Goal: Ask a question: Seek information or help from site administrators or community

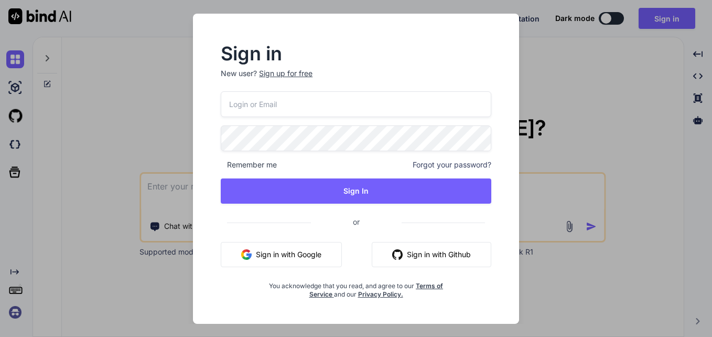
click at [318, 111] on input "email" at bounding box center [356, 104] width 270 height 26
type input "[EMAIL_ADDRESS][DOMAIN_NAME]"
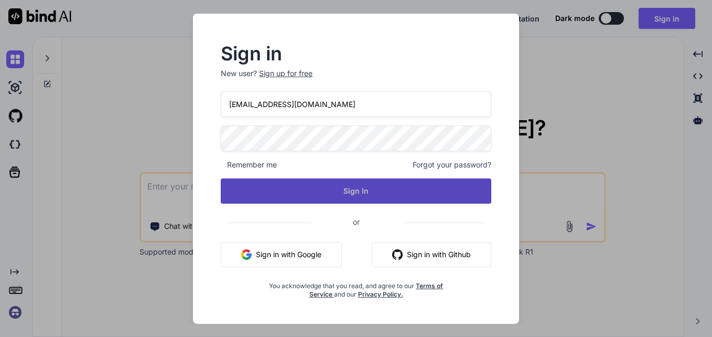
click at [362, 187] on button "Sign In" at bounding box center [356, 190] width 270 height 25
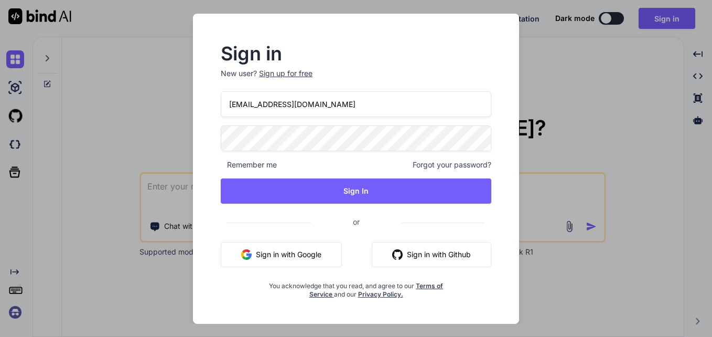
click at [298, 74] on div "Sign up for free" at bounding box center [285, 73] width 53 height 10
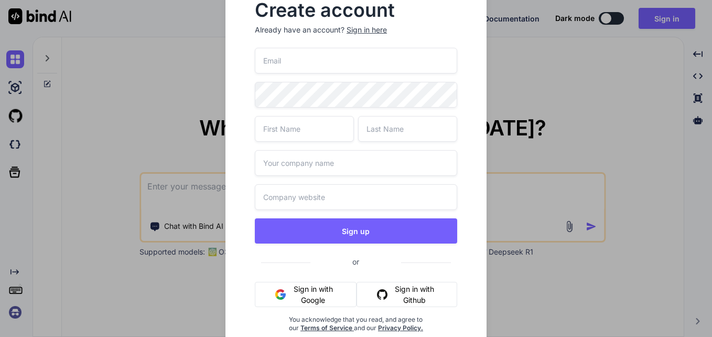
click at [316, 72] on input "email" at bounding box center [356, 61] width 202 height 26
drag, startPoint x: 314, startPoint y: 62, endPoint x: 230, endPoint y: 65, distance: 84.5
click at [230, 65] on div "Create account Already have an account? Sign in here jopaki8059@cnguopin.com Si…" at bounding box center [355, 175] width 261 height 381
type input "jopaki8059@cnguopin.com"
click at [281, 133] on input "text" at bounding box center [304, 129] width 99 height 26
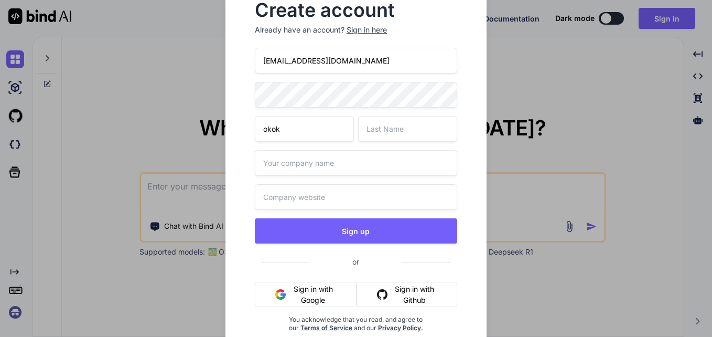
type input "okok"
click at [320, 167] on input "text" at bounding box center [356, 163] width 202 height 26
type input "donno"
click at [320, 202] on input "text" at bounding box center [356, 197] width 202 height 26
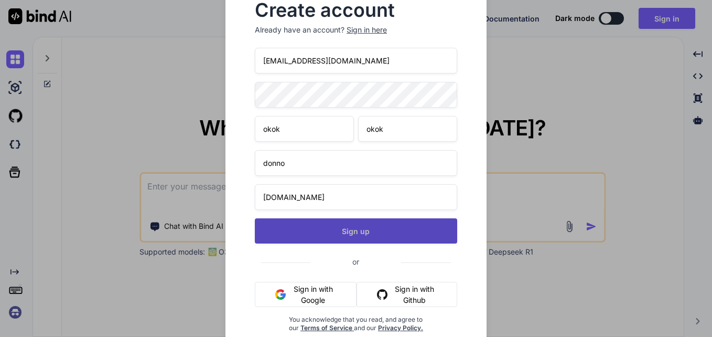
type input "donno.com"
click at [367, 235] on button "Sign up" at bounding box center [356, 230] width 202 height 25
type textarea "x"
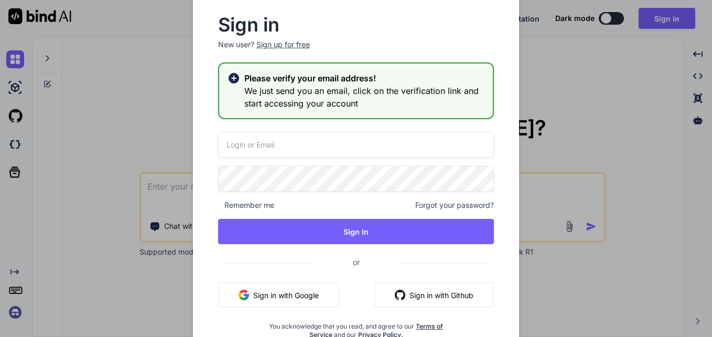
click at [310, 136] on input "email" at bounding box center [356, 145] width 276 height 26
click at [274, 148] on input "email" at bounding box center [356, 145] width 276 height 26
click at [381, 145] on input "email" at bounding box center [356, 145] width 276 height 26
drag, startPoint x: 330, startPoint y: 150, endPoint x: 219, endPoint y: 146, distance: 110.7
click at [219, 146] on input "jopaki8059@cnguopin.com" at bounding box center [356, 145] width 276 height 26
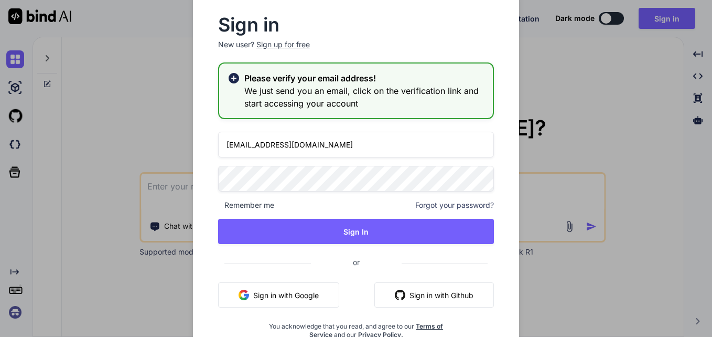
type input "jopaki8059@cnguopin.com"
click at [271, 169] on div "jopaki8059@cnguopin.com Remember me Forgot your password? Sign In or Sign in wi…" at bounding box center [356, 235] width 276 height 207
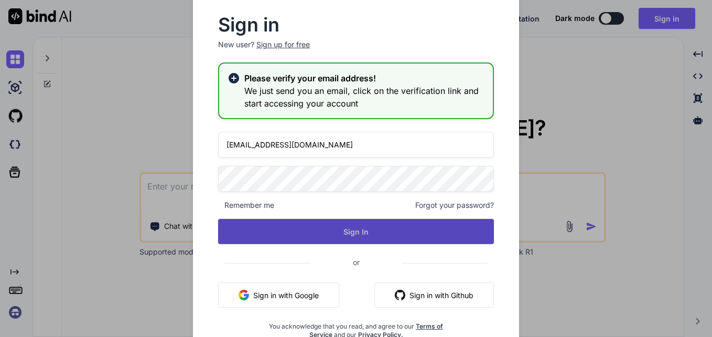
click at [278, 227] on button "Sign In" at bounding box center [356, 231] width 276 height 25
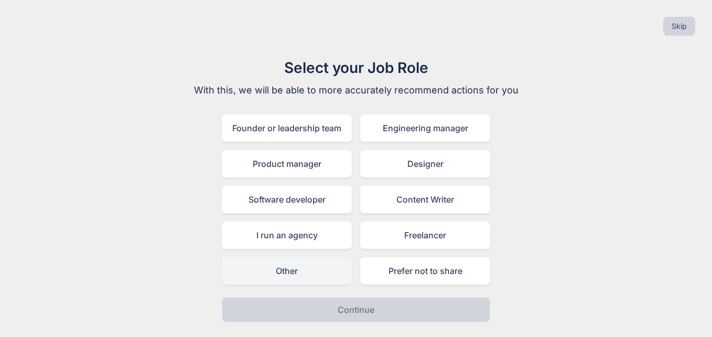
click at [306, 270] on div "Other" at bounding box center [287, 270] width 130 height 27
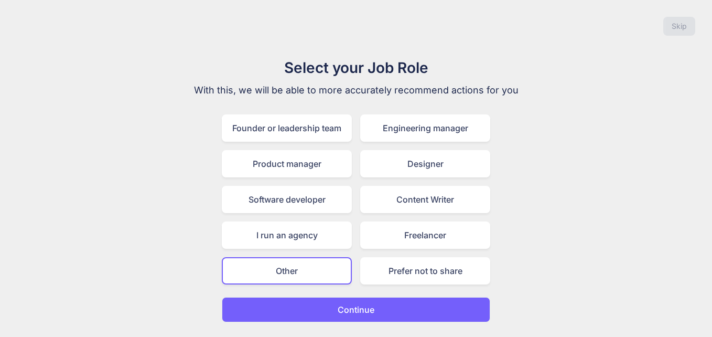
click at [290, 278] on div "Other" at bounding box center [287, 270] width 130 height 27
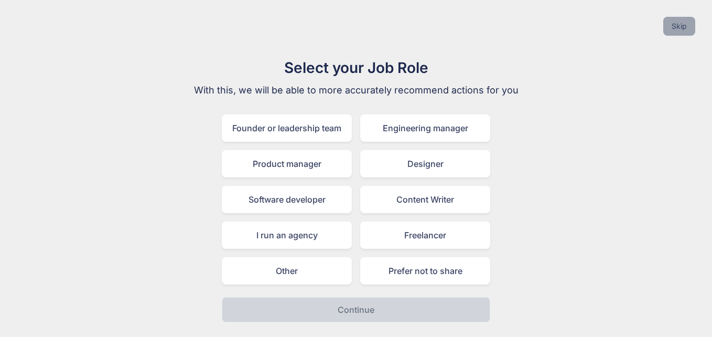
click at [675, 27] on button "Skip" at bounding box center [679, 26] width 32 height 19
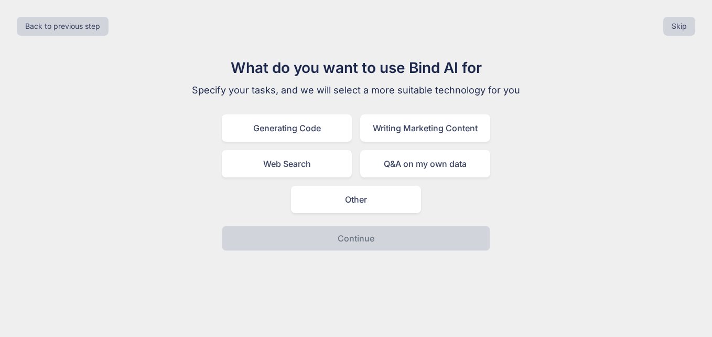
drag, startPoint x: 675, startPoint y: 27, endPoint x: 486, endPoint y: 194, distance: 252.2
click at [546, 182] on div "Back to previous step Skip What do you want to use Bind AI for Specify your tas…" at bounding box center [356, 168] width 712 height 337
click at [680, 21] on button "Skip" at bounding box center [679, 26] width 32 height 19
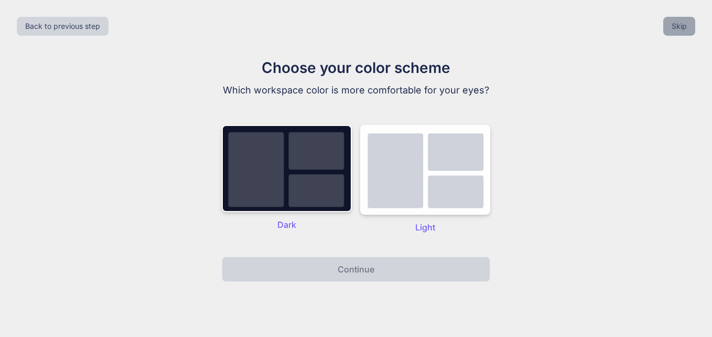
click at [680, 23] on button "Skip" at bounding box center [679, 26] width 32 height 19
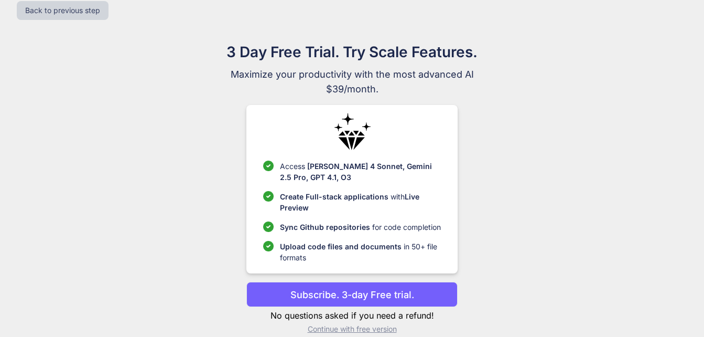
scroll to position [30, 0]
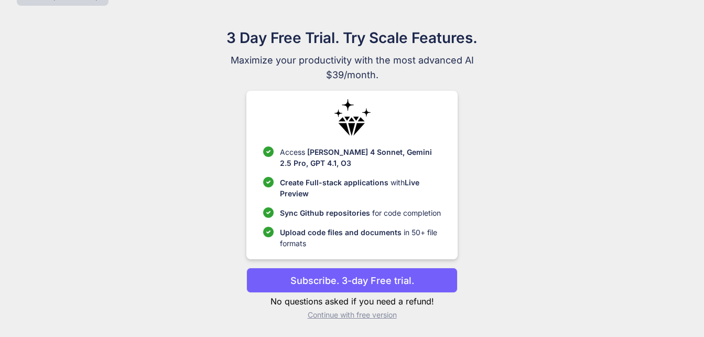
click at [372, 315] on p "Continue with free version" at bounding box center [351, 314] width 211 height 10
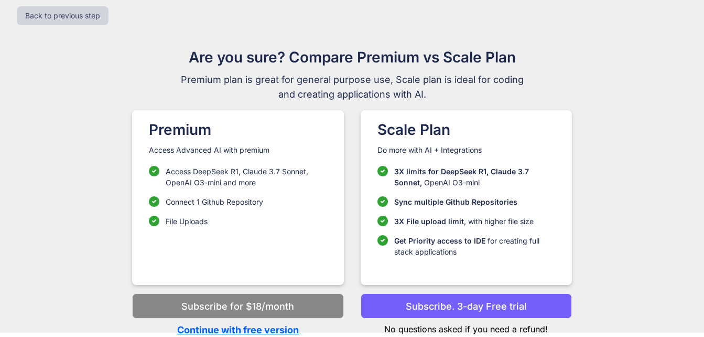
click at [250, 328] on p "Continue with free version" at bounding box center [237, 329] width 211 height 14
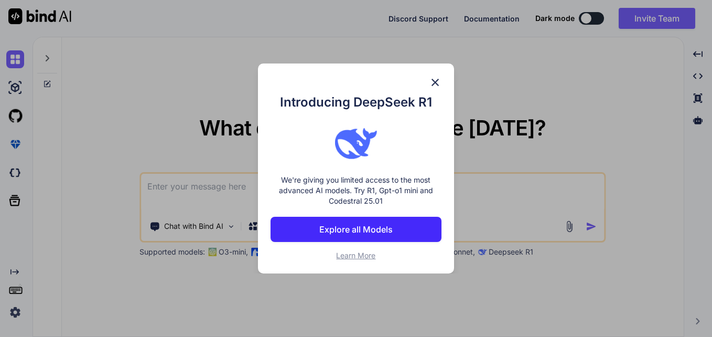
click at [434, 77] on img at bounding box center [435, 82] width 13 height 13
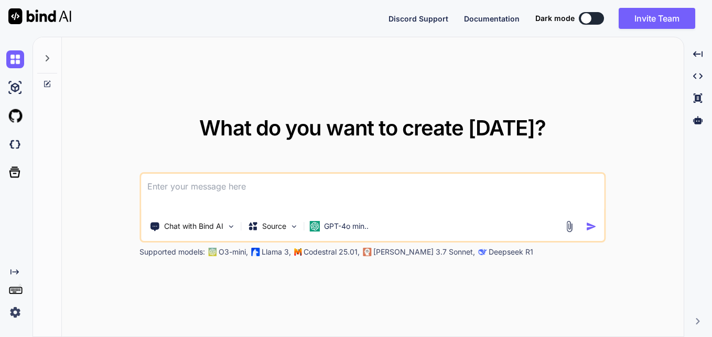
click at [174, 184] on textarea at bounding box center [372, 193] width 463 height 39
type textarea "x"
type textarea "i"
type textarea "x"
type textarea "i"
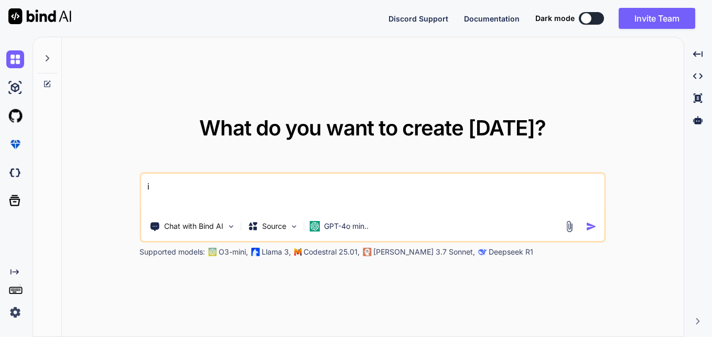
type textarea "x"
type textarea "i w"
type textarea "x"
type textarea "i wa"
type textarea "x"
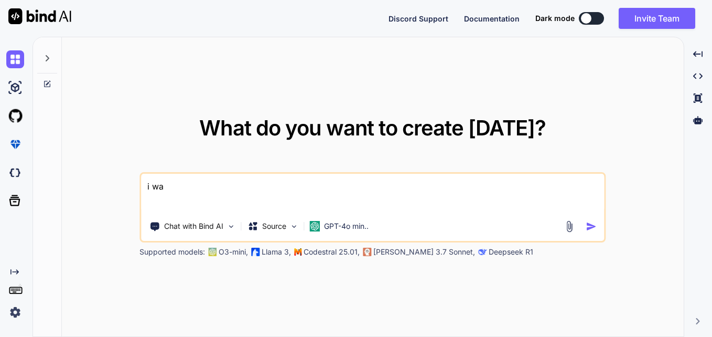
type textarea "i wan"
type textarea "x"
type textarea "i want"
type textarea "x"
type textarea "i want"
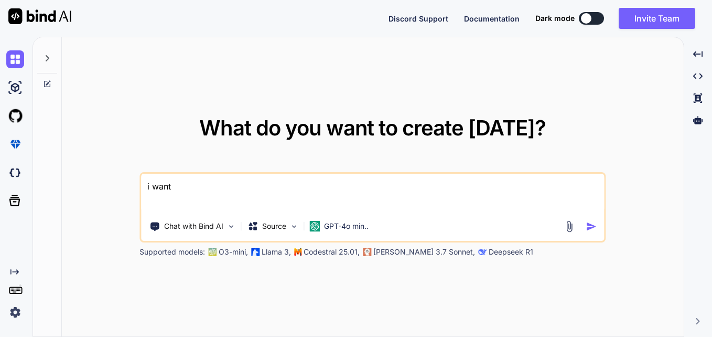
type textarea "x"
type textarea "i want t"
type textarea "x"
type textarea "i want to"
type textarea "x"
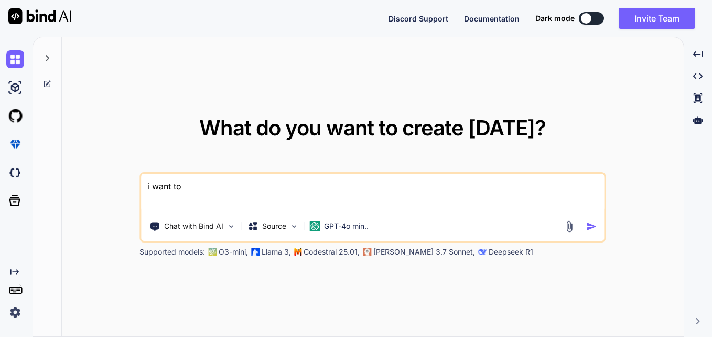
type textarea "i want to"
type textarea "x"
type textarea "i want to r"
type textarea "x"
type textarea "i want to rep"
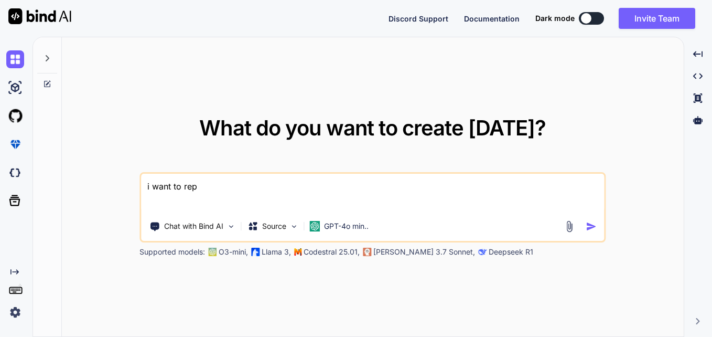
type textarea "x"
type textarea "i want to repl"
type textarea "x"
type textarea "i want to repla"
type textarea "x"
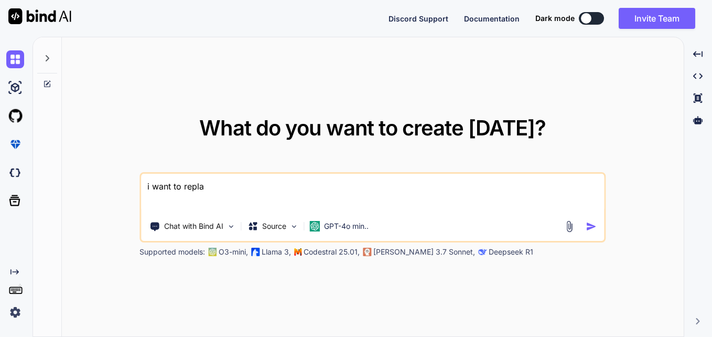
type textarea "i want to replac"
type textarea "x"
type textarea "i want to repla"
type textarea "x"
type textarea "i want to repl"
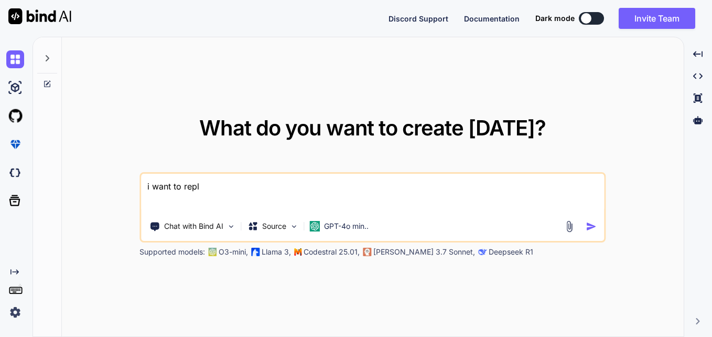
type textarea "x"
type textarea "i want to rep"
type textarea "x"
type textarea "i want to re"
type textarea "x"
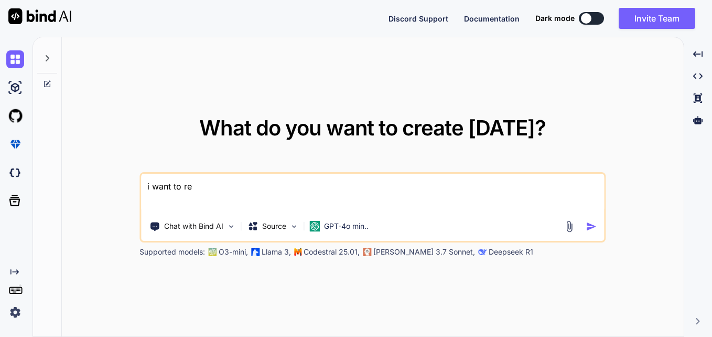
type textarea "i want to r"
type textarea "x"
type textarea "i want to"
type textarea "x"
type textarea "i want to"
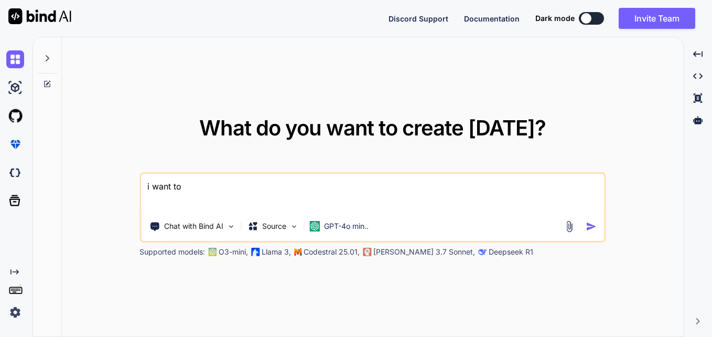
type textarea "x"
type textarea "i want t"
type textarea "x"
type textarea "i want"
type textarea "x"
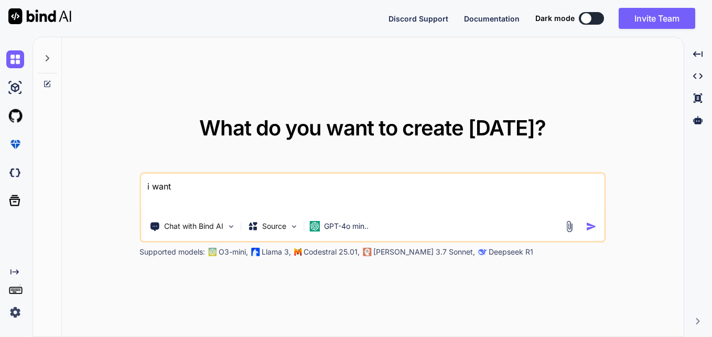
type textarea "i want"
type textarea "x"
type textarea "i wan"
type textarea "x"
type textarea "i wa"
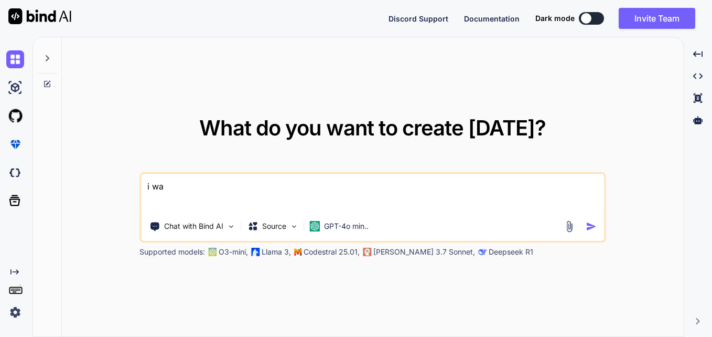
type textarea "x"
type textarea "i w"
type textarea "x"
type textarea "i"
type textarea "x"
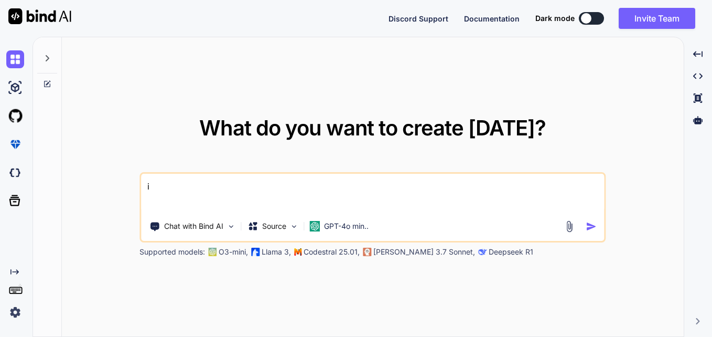
type textarea "i"
type textarea "x"
type textarea "g"
type textarea "x"
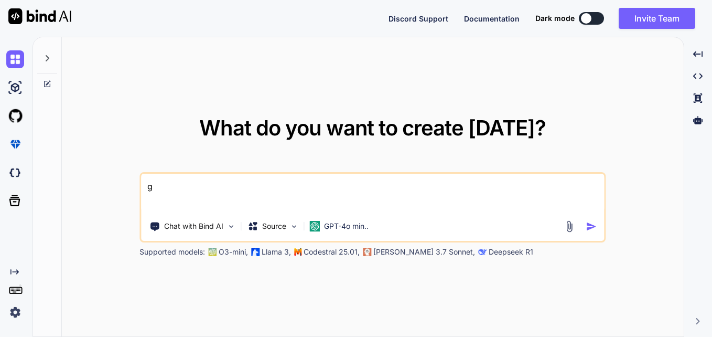
type textarea "gi"
type textarea "x"
type textarea "giv"
type textarea "x"
type textarea "give"
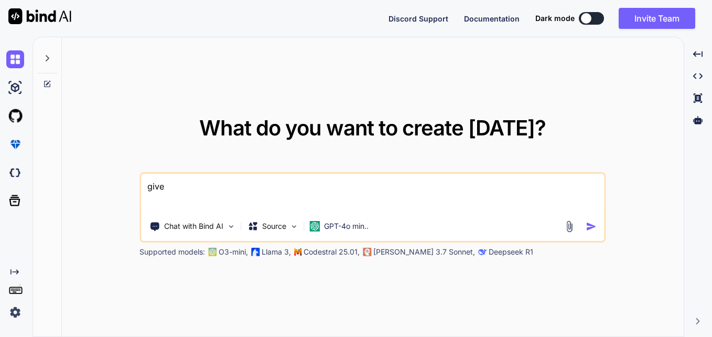
type textarea "x"
type textarea "give"
type textarea "x"
type textarea "give m"
type textarea "x"
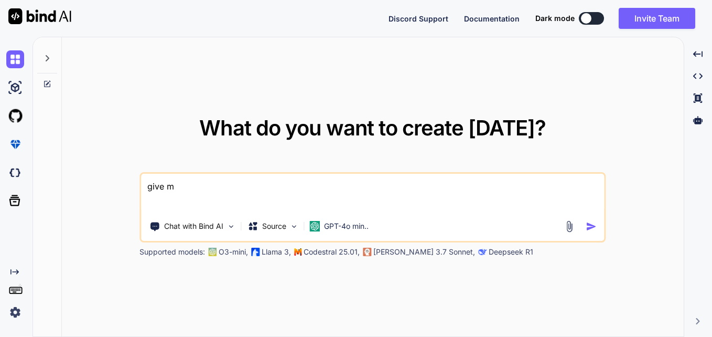
type textarea "give mw"
type textarea "x"
type textarea "give m"
type textarea "x"
type textarea "give me"
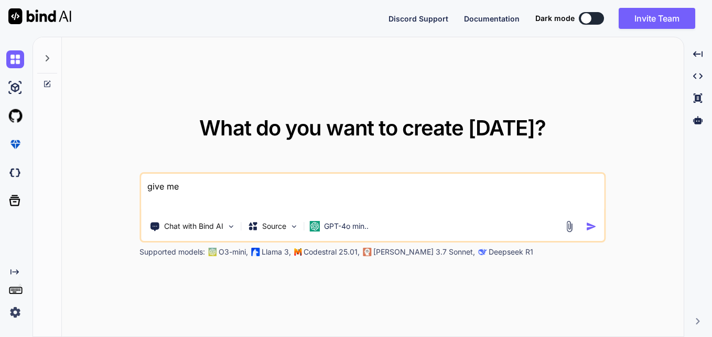
type textarea "x"
type textarea "give me"
type textarea "x"
type textarea "give me a"
type textarea "x"
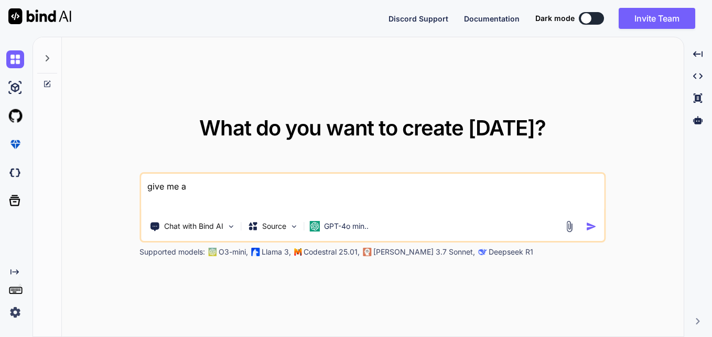
type textarea "give me an"
type textarea "x"
type textarea "give me an"
type textarea "x"
type textarea "give me an s"
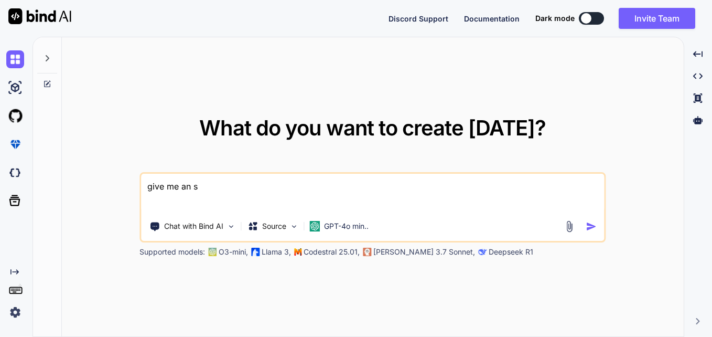
type textarea "x"
type textarea "give me an sq"
type textarea "x"
type textarea "give me an sql"
type textarea "x"
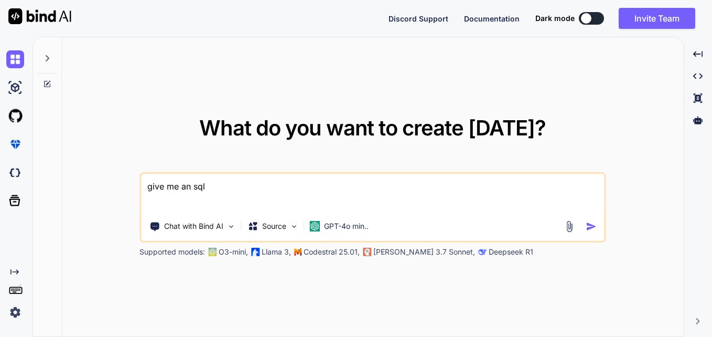
type textarea "give me an sql"
type textarea "x"
type textarea "give me an sql q"
type textarea "x"
type textarea "give me an sql qu"
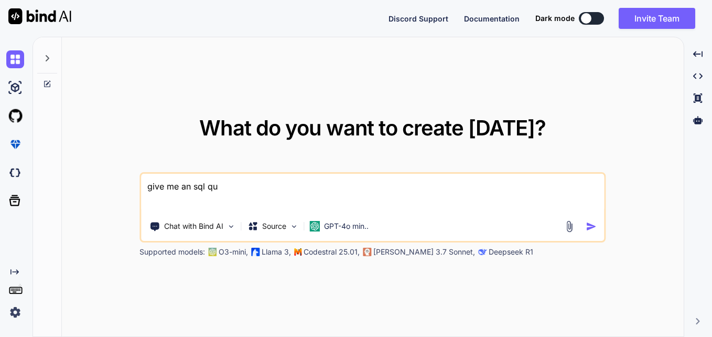
type textarea "x"
type textarea "give me an sql que"
type textarea "x"
type textarea "give me an sql quer"
type textarea "x"
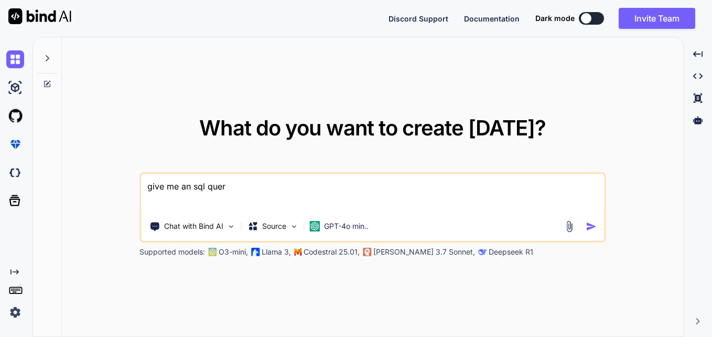
type textarea "give me an sql query"
type textarea "x"
type textarea "give me an sql query"
type textarea "x"
type textarea "give me an sql query f"
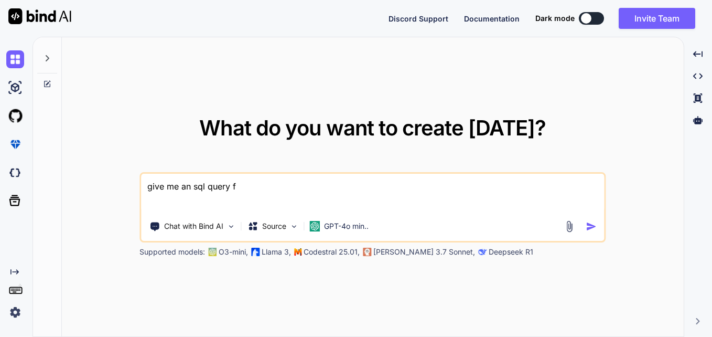
type textarea "x"
type textarea "give me an sql query fr"
type textarea "x"
type textarea "give me an sql query fro"
type textarea "x"
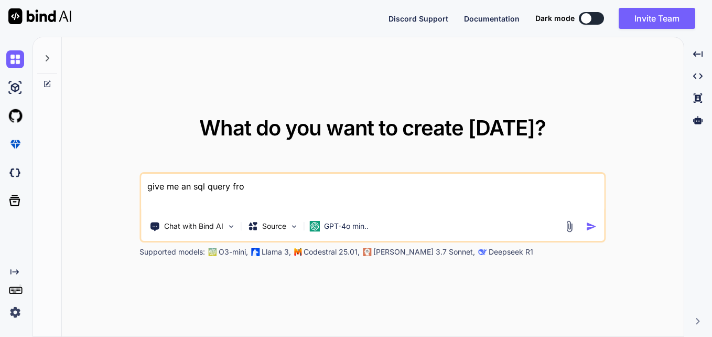
type textarea "give me an sql query fr"
type textarea "x"
type textarea "give me an sql query f"
type textarea "x"
type textarea "give me an sql query fo"
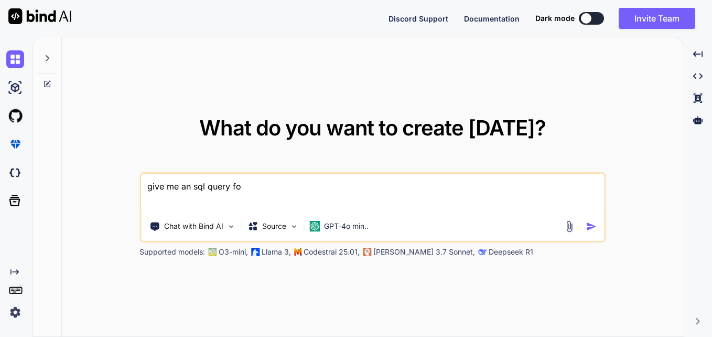
type textarea "x"
type textarea "give me an sql query for"
type textarea "x"
type textarea "give me an sql query for"
type textarea "x"
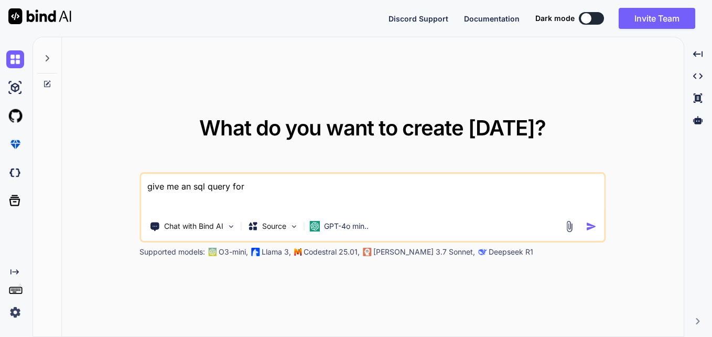
type textarea "give me an sql query for r"
type textarea "x"
type textarea "give me an sql query for re"
type textarea "x"
type textarea "give me an sql query for rep"
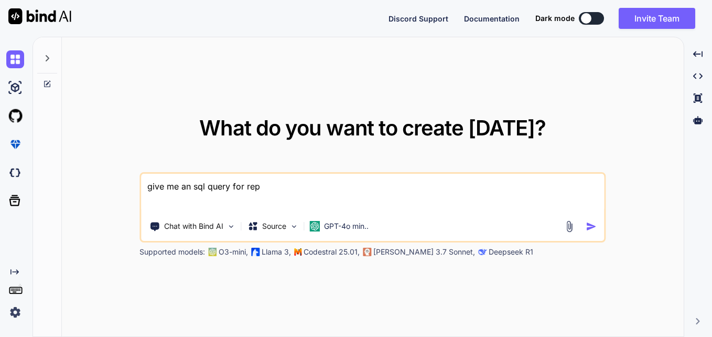
type textarea "x"
type textarea "give me an sql query for repl"
type textarea "x"
type textarea "give me an sql query for repla"
type textarea "x"
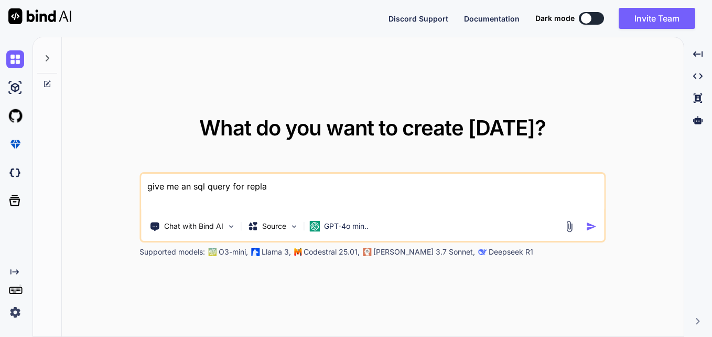
type textarea "give me an sql query for replac"
type textarea "x"
type textarea "give me an sql query for replaci"
type textarea "x"
type textarea "give me an sql query for replacin"
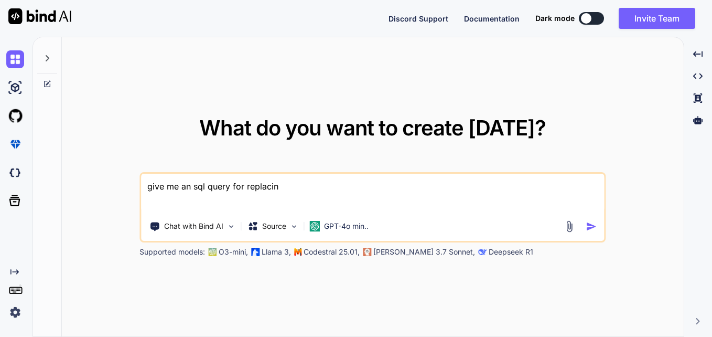
type textarea "x"
type textarea "give me an sql query for replacing"
type textarea "x"
type textarea "give me an sql query for replacing"
type textarea "x"
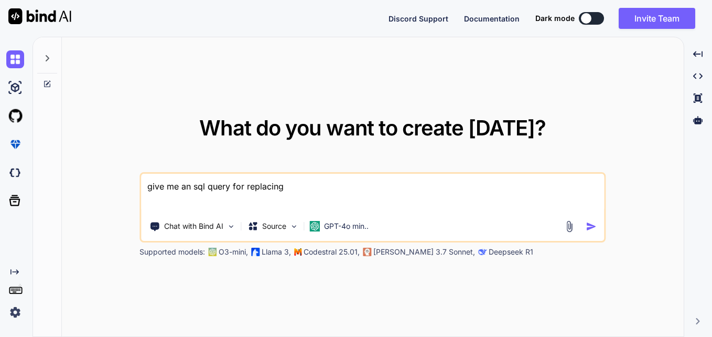
type textarea "give me an sql query for replacing t"
type textarea "x"
type textarea "give me an sql query for replacing tw"
type textarea "x"
type textarea "give me an sql query for replacing two"
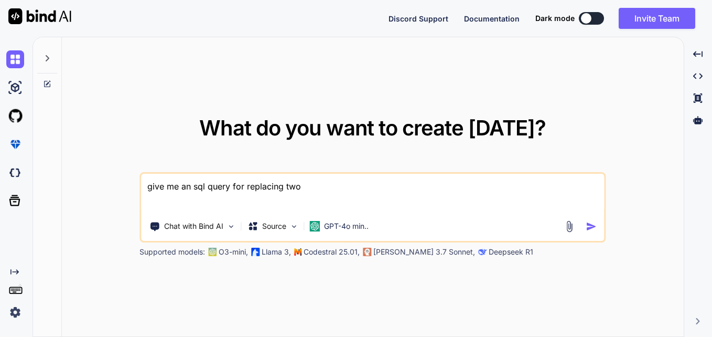
type textarea "x"
type textarea "give me an sql query for replacing two"
type textarea "x"
type textarea "give me an sql query for replacing two d"
type textarea "x"
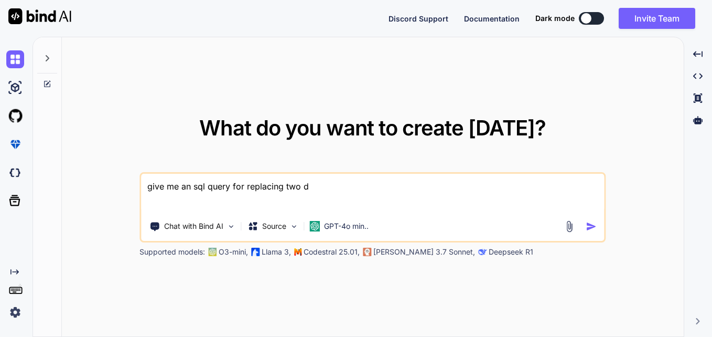
type textarea "give me an sql query for replacing two do"
type textarea "x"
type textarea "give me an sql query for replacing two dou"
type textarea "x"
type textarea "give me an sql query for replacing two doub"
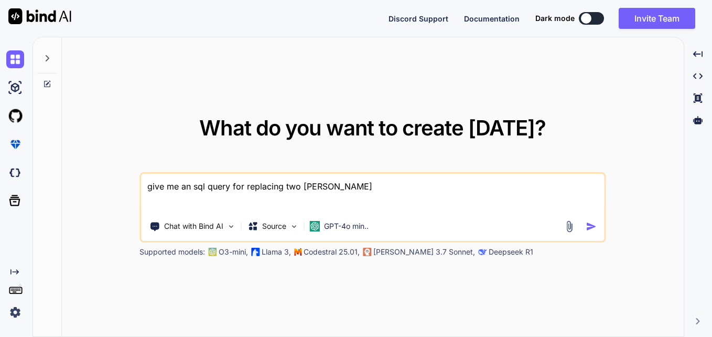
type textarea "x"
type textarea "give me an sql query for replacing two doubl"
type textarea "x"
type textarea "give me an sql query for replacing two double"
type textarea "x"
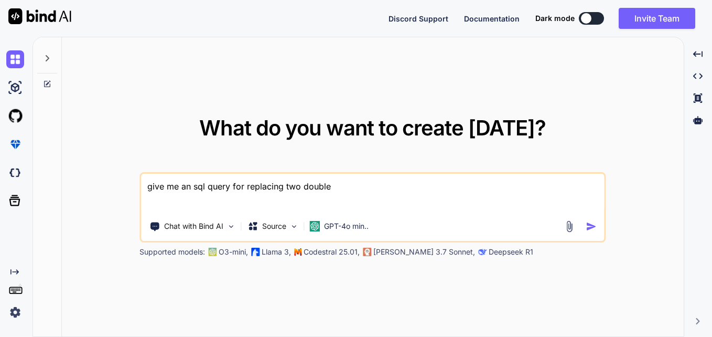
type textarea "give me an sql query for replacing two double"
type textarea "x"
type textarea "give me an sql query for replacing two double q"
type textarea "x"
type textarea "give me an sql query for replacing two double qu"
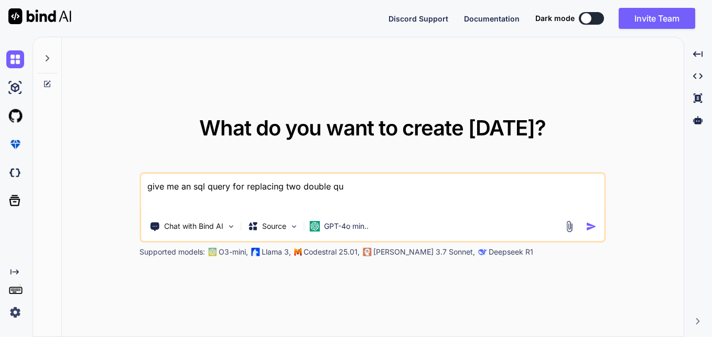
type textarea "x"
type textarea "give me an sql query for replacing two double quo"
type textarea "x"
type textarea "give me an sql query for replacing two double quot"
type textarea "x"
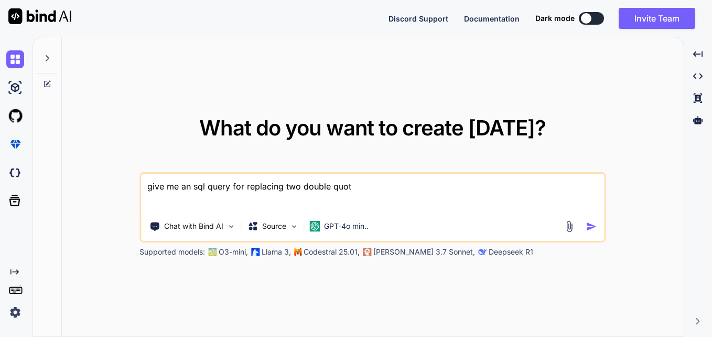
type textarea "give me an sql query for replacing two double quote"
type textarea "x"
type textarea "give me an sql query for replacing two double quotes"
type textarea "x"
type textarea "give me an sql query for replacing two double quotes("
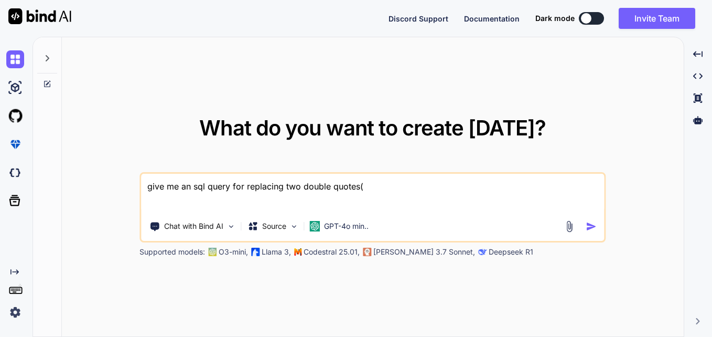
type textarea "x"
type textarea "give me an sql query for replacing two double quotes(""
type textarea "x"
type textarea "give me an sql query for replacing two double quotes("""
type textarea "x"
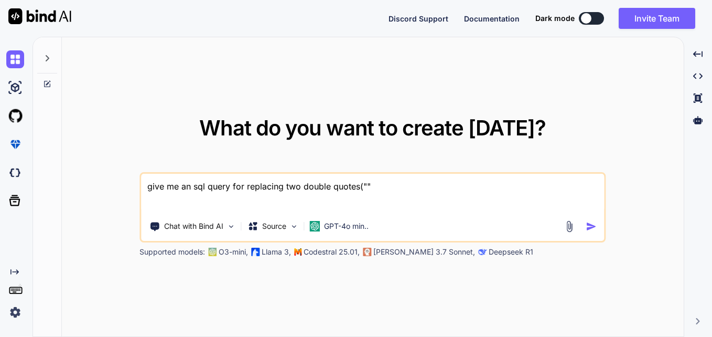
type textarea "give me an sql query for replacing two double quotes("")"
type textarea "x"
type textarea "give me an sql query for replacing two double quotes("")"
type textarea "x"
type textarea "give me an sql query for replacing two double quotes("") i"
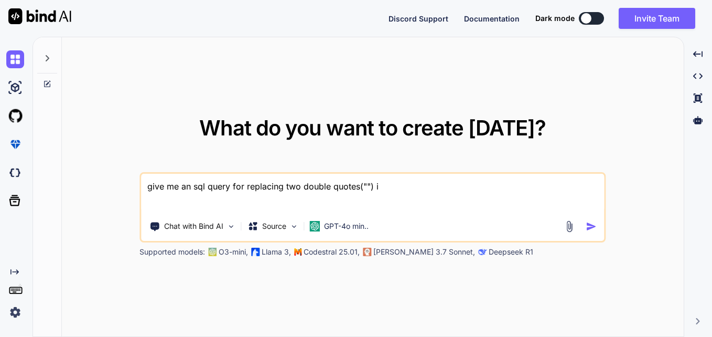
type textarea "x"
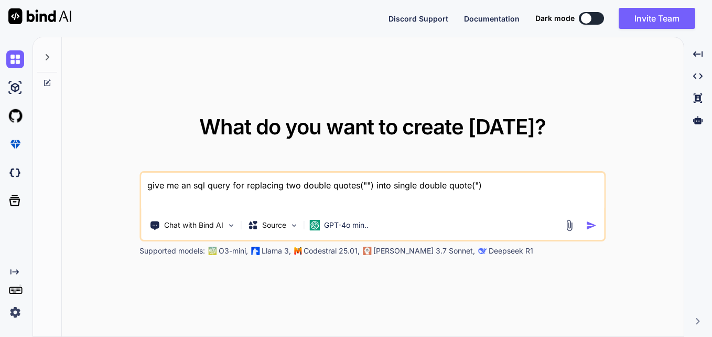
click at [507, 182] on textarea "give me an sql query for replacing two double quotes("") into single double quo…" at bounding box center [372, 191] width 463 height 39
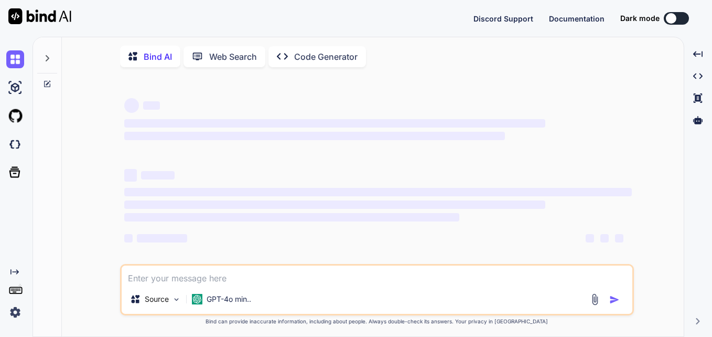
click at [48, 64] on div at bounding box center [47, 55] width 20 height 36
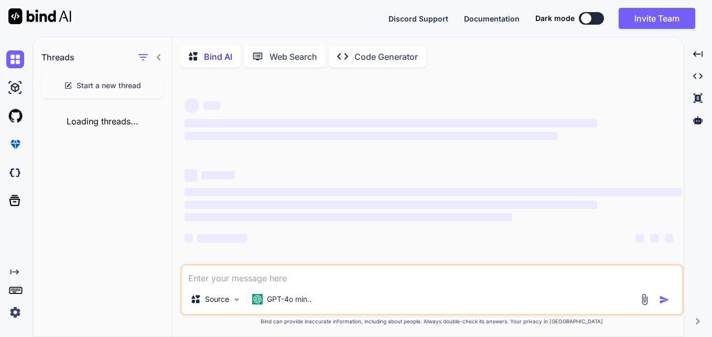
type textarea "x"
click at [13, 175] on img at bounding box center [15, 173] width 18 height 18
click at [275, 276] on textarea at bounding box center [432, 274] width 500 height 19
type textarea "h"
type textarea "x"
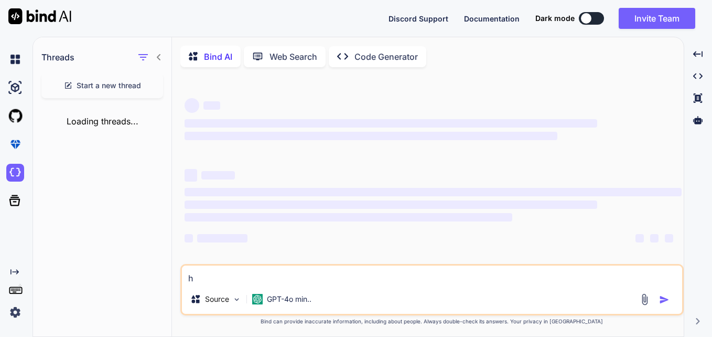
type textarea "hi"
type textarea "x"
type textarea "hi"
click at [297, 304] on p "GPT-4o min.." at bounding box center [289, 299] width 45 height 10
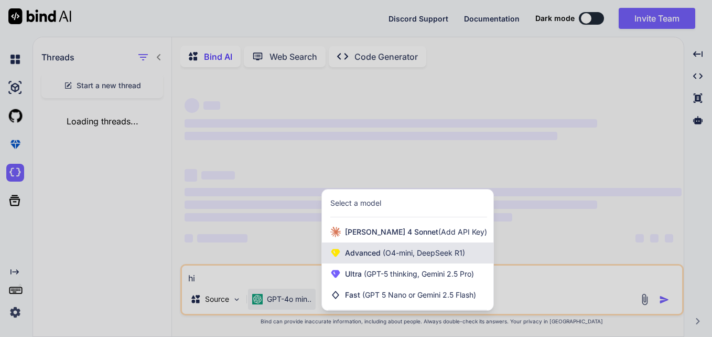
click at [396, 250] on span "Advanced (O4-mini, DeepSeek R1)" at bounding box center [405, 252] width 120 height 10
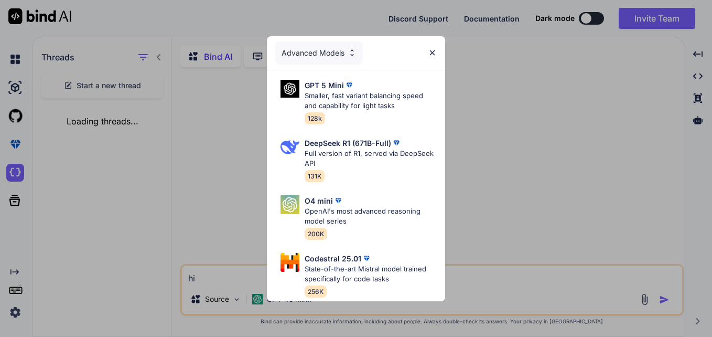
click at [331, 48] on div "Advanced Models" at bounding box center [319, 52] width 88 height 23
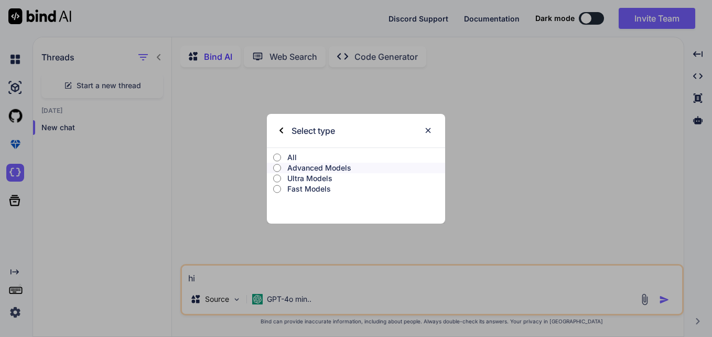
click at [424, 132] on img at bounding box center [428, 130] width 9 height 9
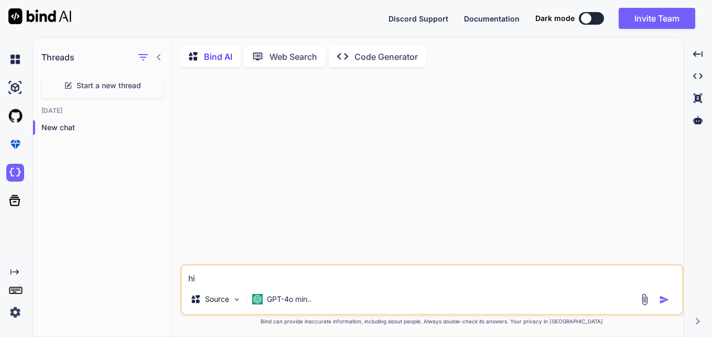
click at [659, 303] on img "button" at bounding box center [664, 299] width 10 height 10
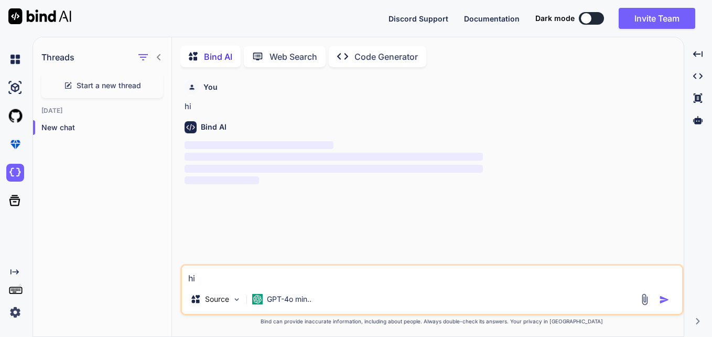
scroll to position [4, 0]
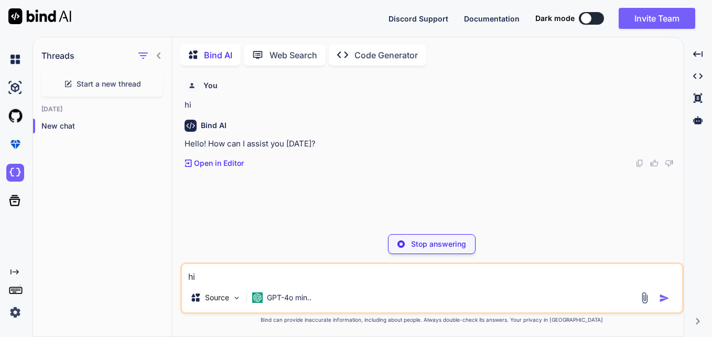
type textarea "x"
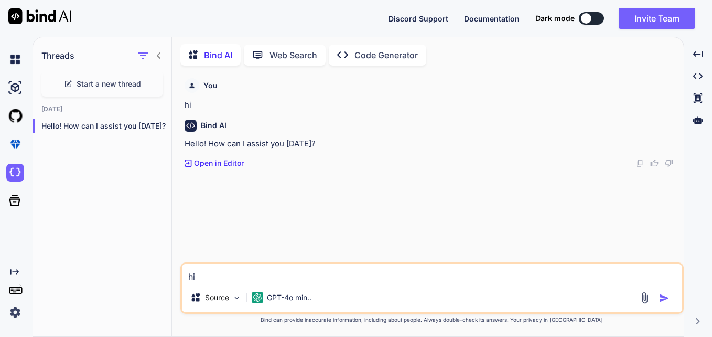
click at [540, 275] on textarea "hi" at bounding box center [432, 273] width 500 height 19
type textarea "s"
type textarea "x"
type textarea "sh"
type textarea "x"
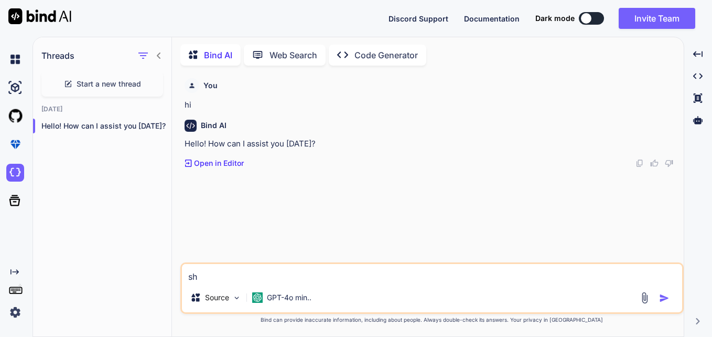
type textarea "shu"
type textarea "x"
type textarea "shut"
type textarea "x"
type textarea "shut"
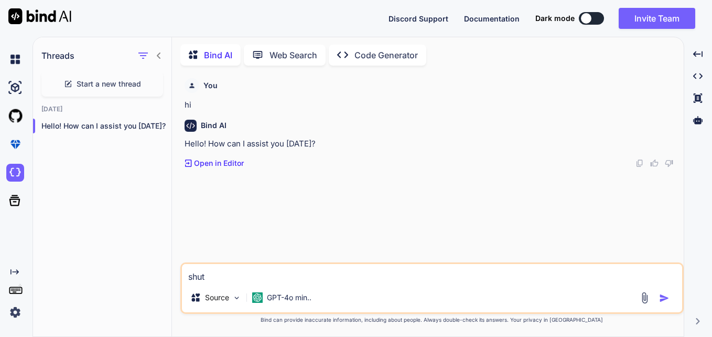
type textarea "x"
type textarea "shut u"
type textarea "x"
type textarea "shut up"
type textarea "x"
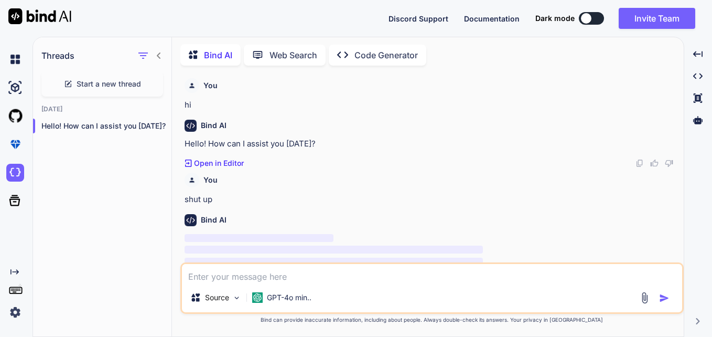
scroll to position [17, 0]
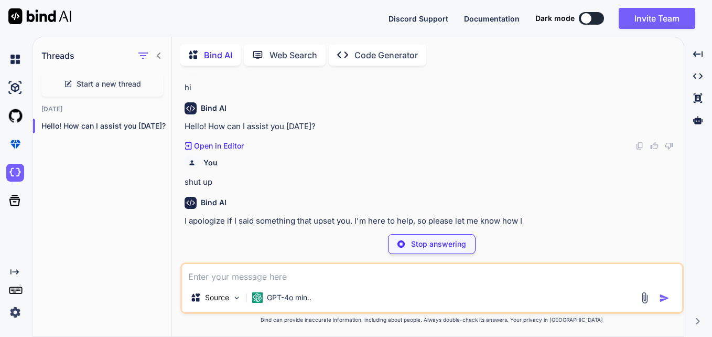
type textarea "x"
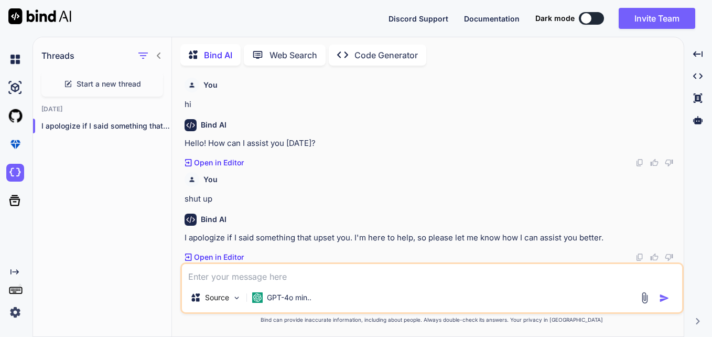
scroll to position [1, 0]
click at [370, 280] on textarea at bounding box center [432, 273] width 500 height 19
type textarea "I"
type textarea "x"
type textarea "I"
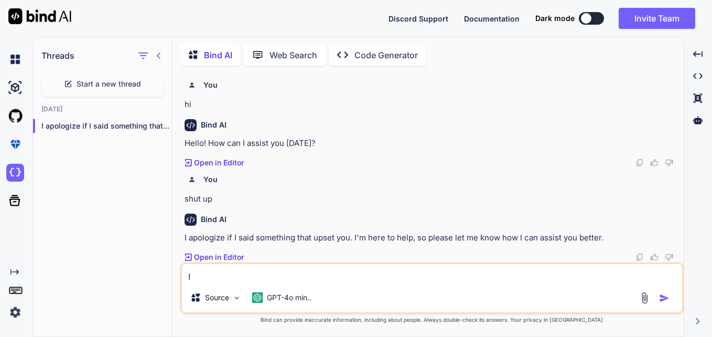
type textarea "x"
type textarea "I n"
type textarea "x"
type textarea "I ne"
type textarea "x"
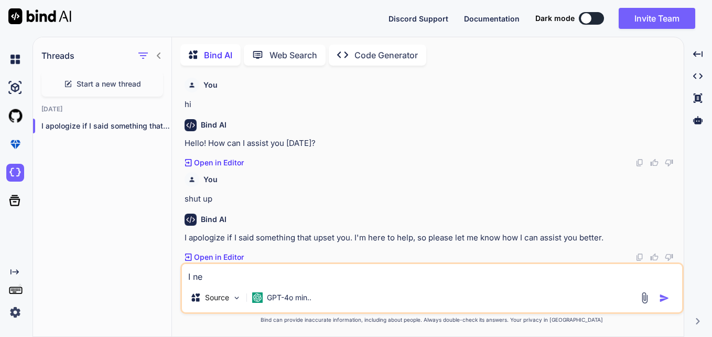
type textarea "I nee"
type textarea "x"
type textarea "I need"
type textarea "x"
type textarea "I need"
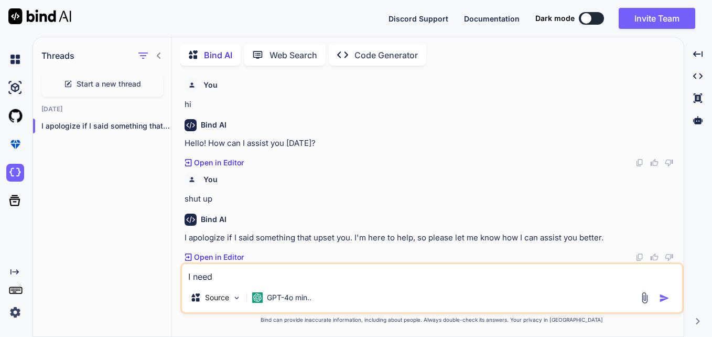
type textarea "x"
type textarea "I need t"
type textarea "x"
type textarea "I need to"
type textarea "x"
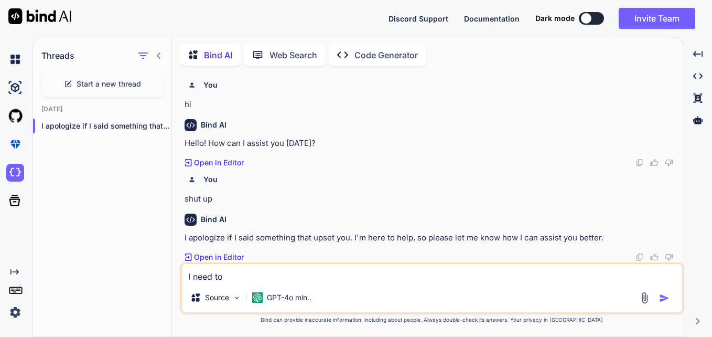
type textarea "I need to"
type textarea "x"
type textarea "I need to r"
type textarea "x"
type textarea "I need to rp"
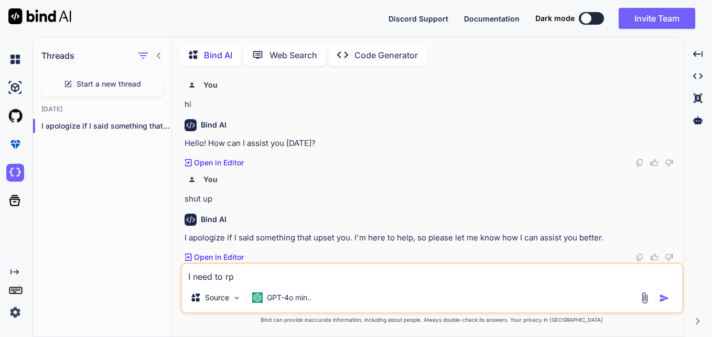
type textarea "x"
type textarea "I need to rpe"
type textarea "x"
type textarea "I need to rpel"
type textarea "x"
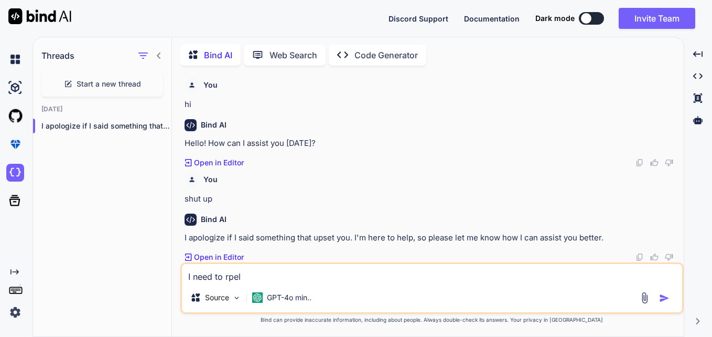
type textarea "I need to rpela"
type textarea "x"
type textarea "I need to rpelac"
type textarea "x"
type textarea "I need to rpelace"
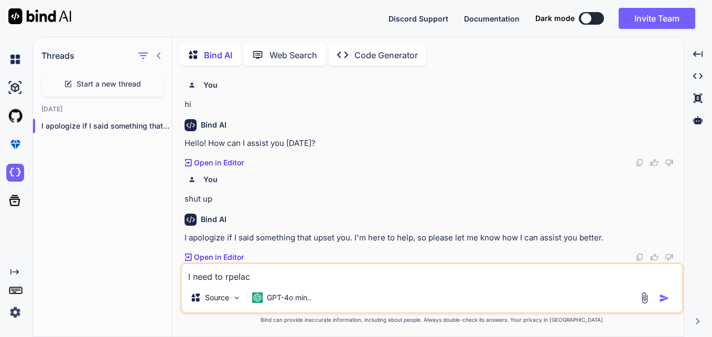
type textarea "x"
type textarea "I need to rpelace"
type textarea "x"
type textarea "I need to rpelace"
type textarea "x"
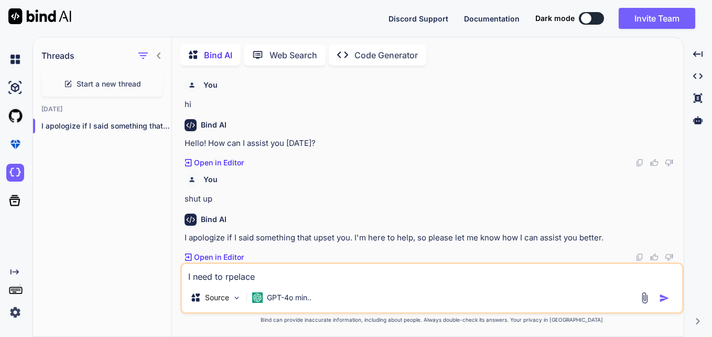
type textarea "I need to rpelac"
type textarea "x"
type textarea "I need to rpela"
type textarea "x"
type textarea "I need to rpel"
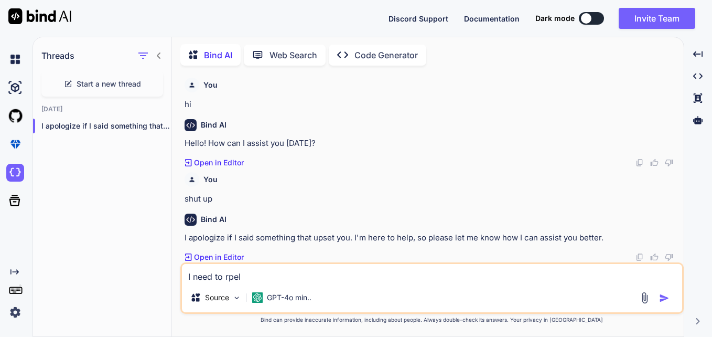
type textarea "x"
type textarea "I need to rpe"
type textarea "x"
type textarea "I need to rp"
type textarea "x"
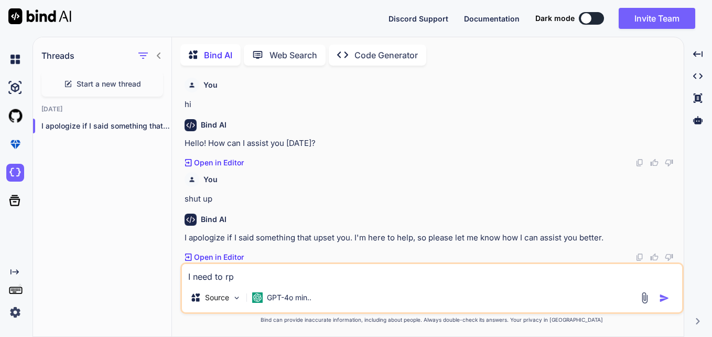
type textarea "I need to r"
type textarea "x"
type textarea "I need to"
type textarea "x"
type textarea "I need to r"
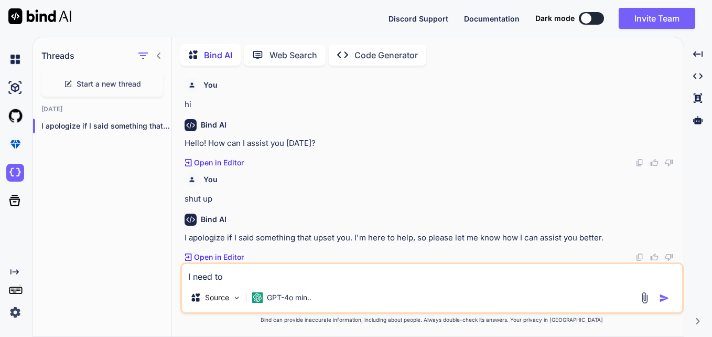
type textarea "x"
type textarea "I need to re"
type textarea "x"
type textarea "I need to rep"
type textarea "x"
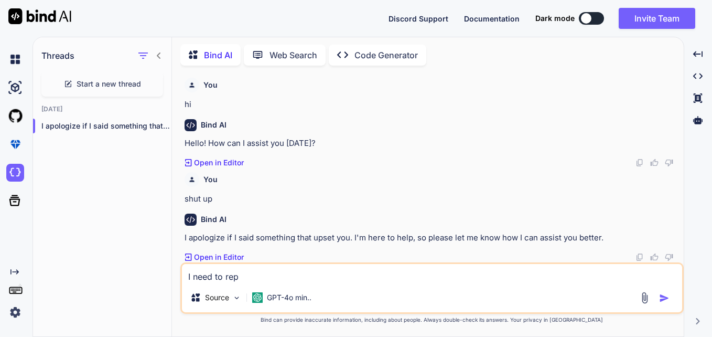
type textarea "I need to repl"
type textarea "x"
type textarea "I need to repla"
type textarea "x"
type textarea "I need to replac"
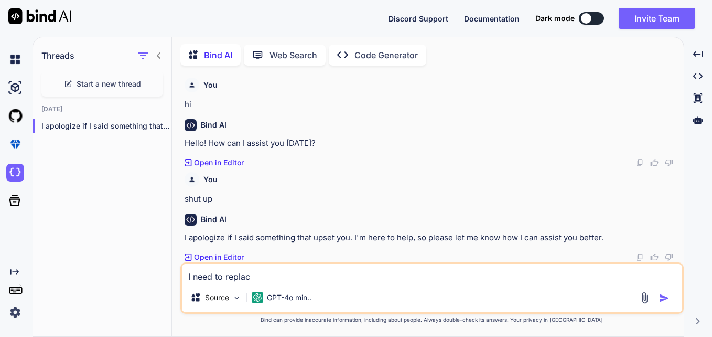
type textarea "x"
type textarea "I need to replace"
type textarea "x"
type textarea "I need to replace"
type textarea "x"
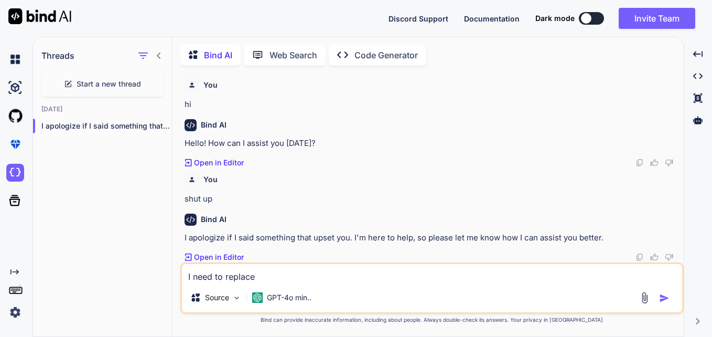
type textarea "I need to replace t"
type textarea "x"
type textarea "I need to replace"
type textarea "x"
type textarea "I need to replace"
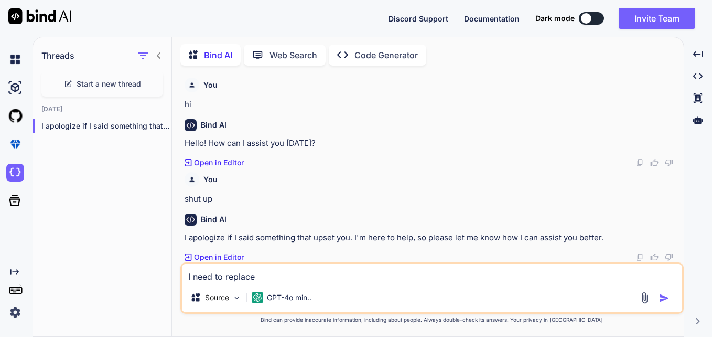
type textarea "x"
type textarea "I need to replac"
type textarea "x"
type textarea "I need to repla"
type textarea "x"
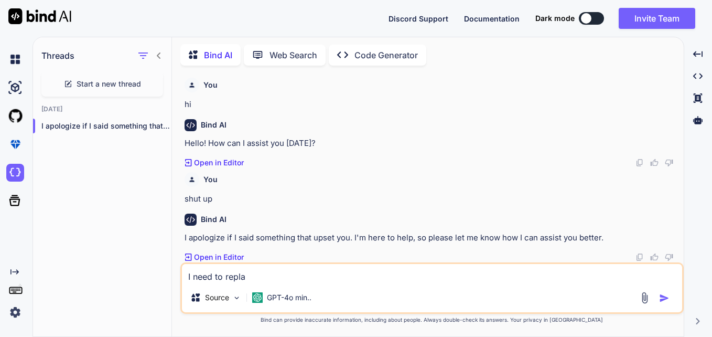
type textarea "I need to repl"
type textarea "x"
type textarea "I need to rep"
type textarea "x"
type textarea "I need to re"
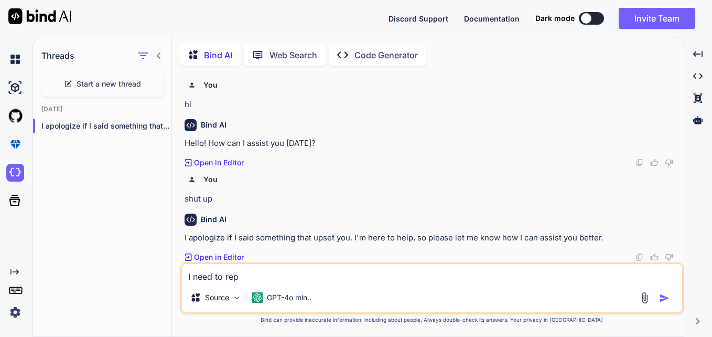
type textarea "x"
type textarea "I need to r"
type textarea "x"
type textarea "I need to"
type textarea "x"
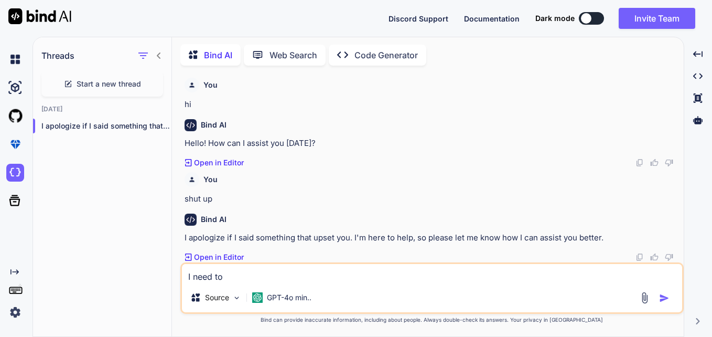
type textarea "I need to"
type textarea "x"
type textarea "I need t"
type textarea "x"
type textarea "I need"
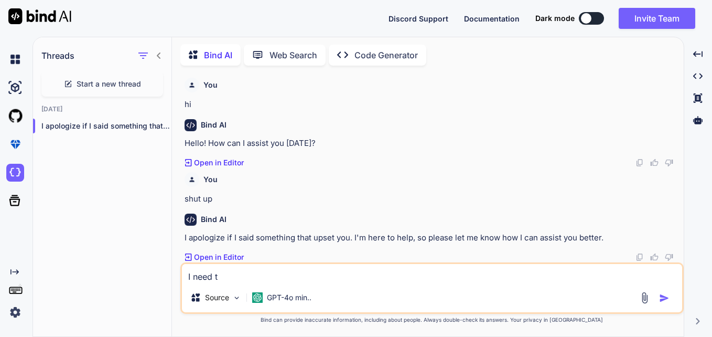
type textarea "x"
type textarea "I need"
type textarea "x"
type textarea "I nee"
type textarea "x"
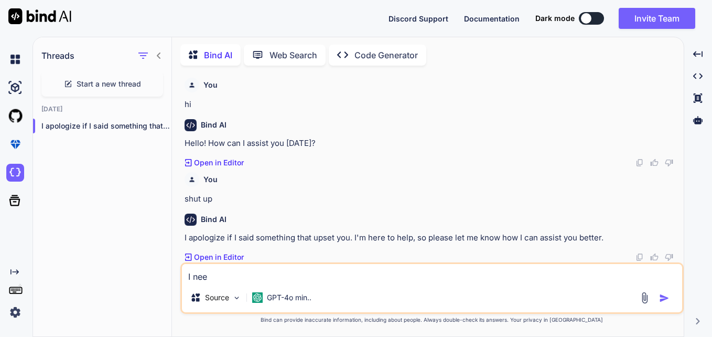
type textarea "I ne"
type textarea "x"
type textarea "I n"
type textarea "x"
type textarea "I"
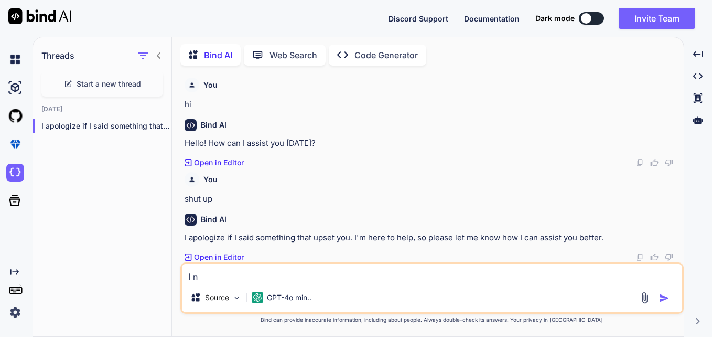
type textarea "x"
type textarea "I"
type textarea "x"
type textarea "G"
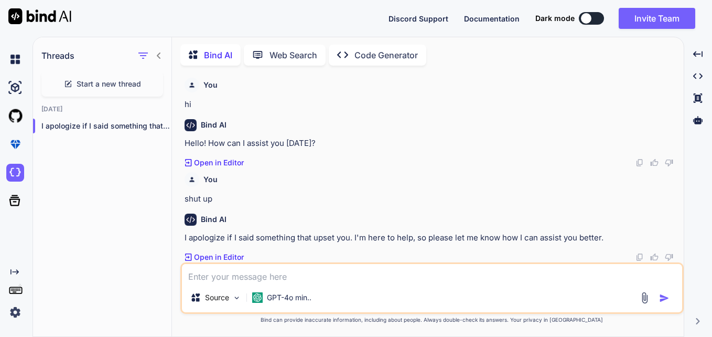
type textarea "x"
type textarea "GI"
type textarea "x"
type textarea "GIv"
type textarea "x"
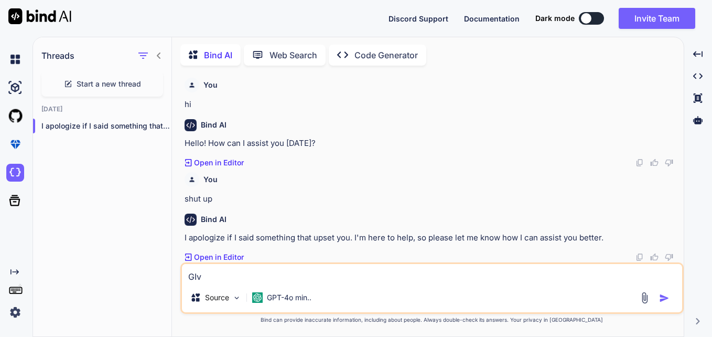
type textarea "GIve"
type textarea "x"
type textarea "GIve"
type textarea "x"
type textarea "GIve m"
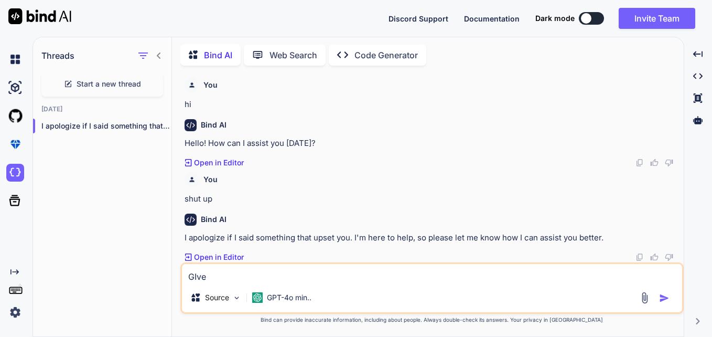
type textarea "x"
type textarea "GIve me"
type textarea "x"
type textarea "GIve mea"
type textarea "x"
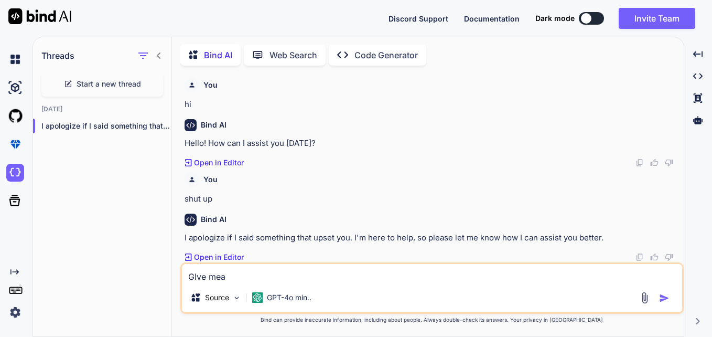
type textarea "GIve mea"
type textarea "x"
type textarea "GIve mea"
type textarea "x"
type textarea "GIve me"
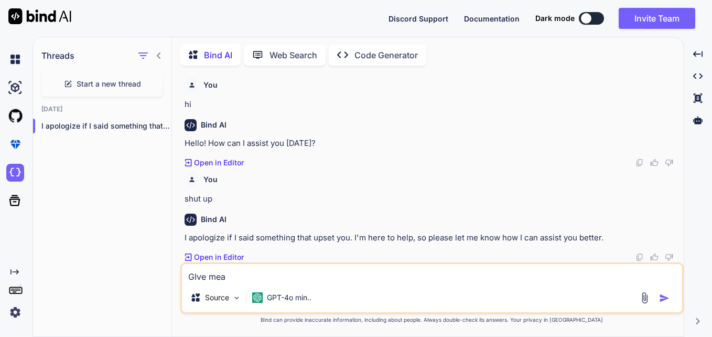
type textarea "x"
type textarea "GIve me"
type textarea "x"
type textarea "GIve me a"
type textarea "x"
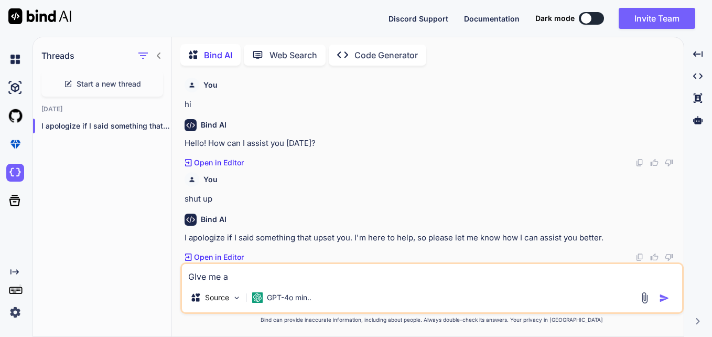
type textarea "GIve me an"
type textarea "x"
type textarea "GIve me an"
type textarea "x"
type textarea "GIve me an s"
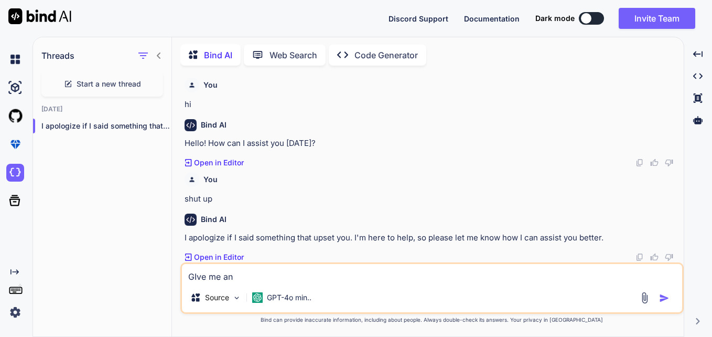
type textarea "x"
type textarea "GIve me an sq"
type textarea "x"
type textarea "GIve me an sql"
type textarea "x"
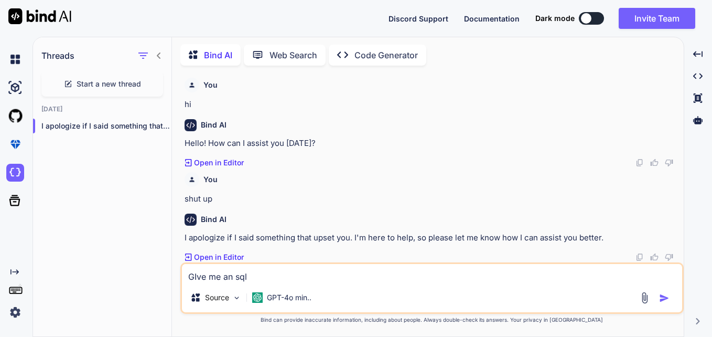
type textarea "GIve me an sql"
type textarea "x"
type textarea "GIve me an sql q"
type textarea "x"
type textarea "GIve me an sql qu"
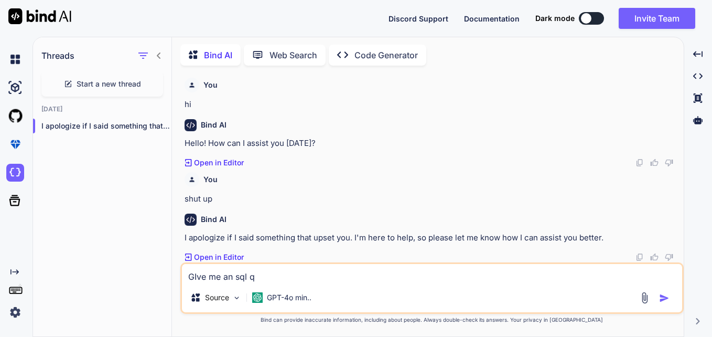
type textarea "x"
type textarea "GIve me an sql que"
type textarea "x"
type textarea "GIve me an sql quer"
type textarea "x"
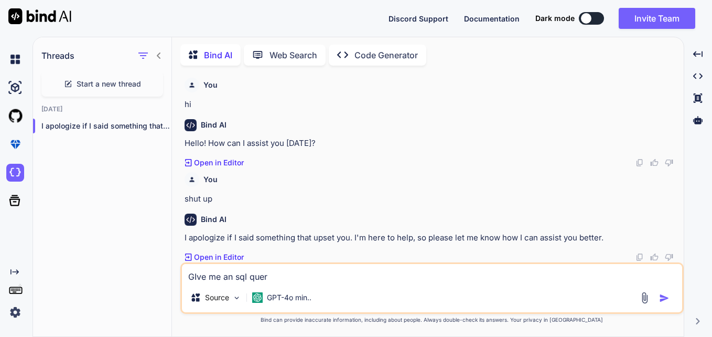
type textarea "GIve me an sql query"
type textarea "x"
type textarea "GIve me an sql query"
type textarea "x"
type textarea "GIve me an sql query t"
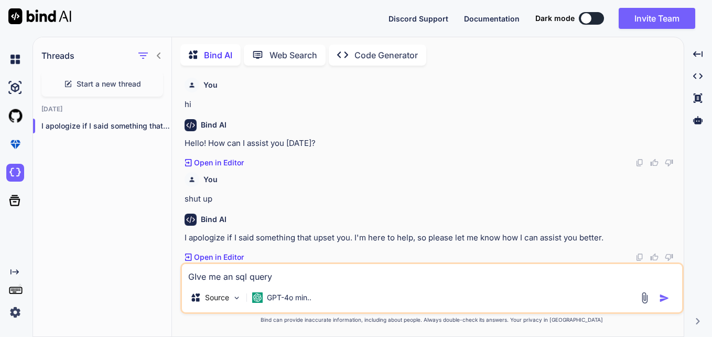
type textarea "x"
type textarea "GIve me an sql query to"
type textarea "x"
type textarea "GIve me an sql query to"
type textarea "x"
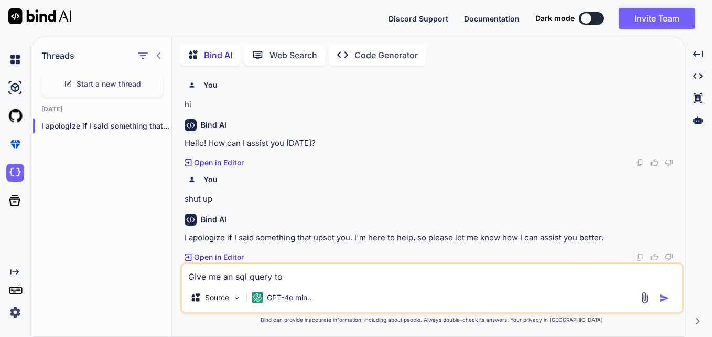
type textarea "GIve me an sql query to r"
type textarea "x"
type textarea "GIve me an sql query to re"
type textarea "x"
type textarea "GIve me an sql query to rep"
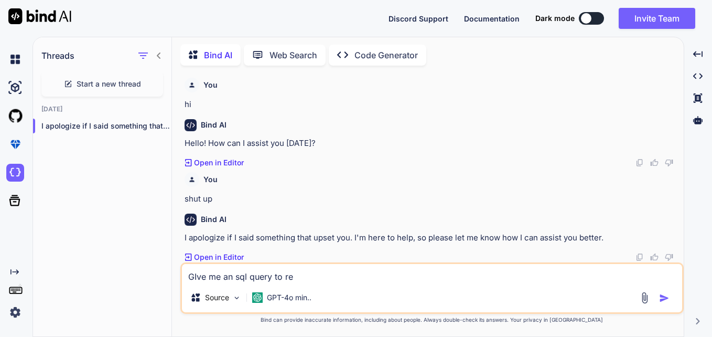
type textarea "x"
type textarea "GIve me an sql query to repl"
type textarea "x"
type textarea "GIve me an sql query to repla"
type textarea "x"
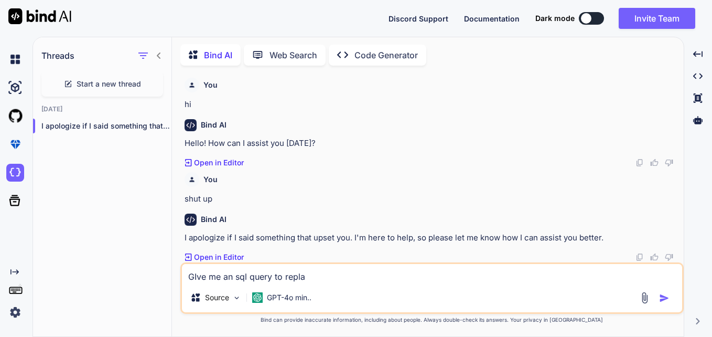
type textarea "GIve me an sql query to replac"
type textarea "x"
type textarea "GIve me an sql query to replace"
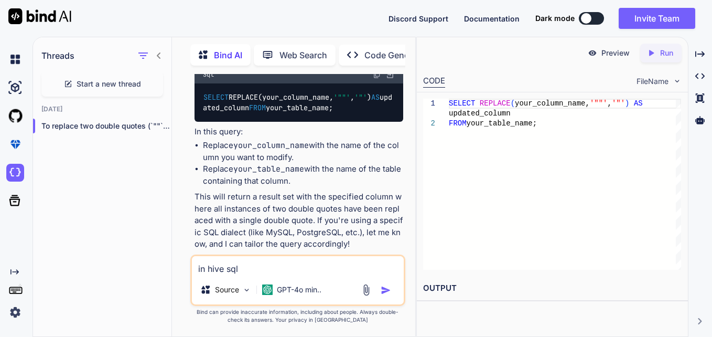
scroll to position [309, 0]
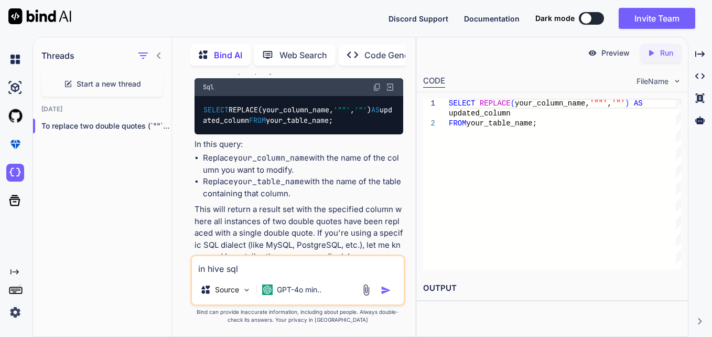
click at [385, 289] on img "button" at bounding box center [386, 290] width 10 height 10
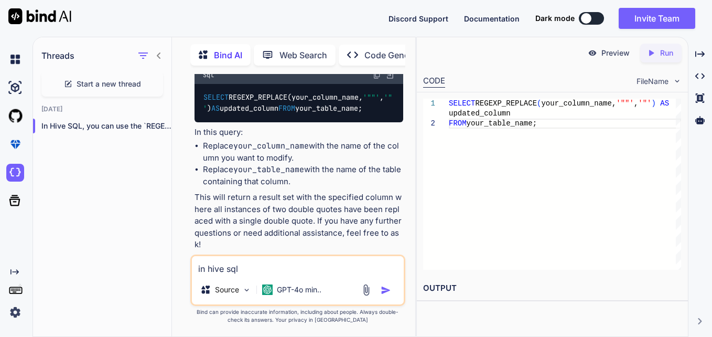
scroll to position [646, 0]
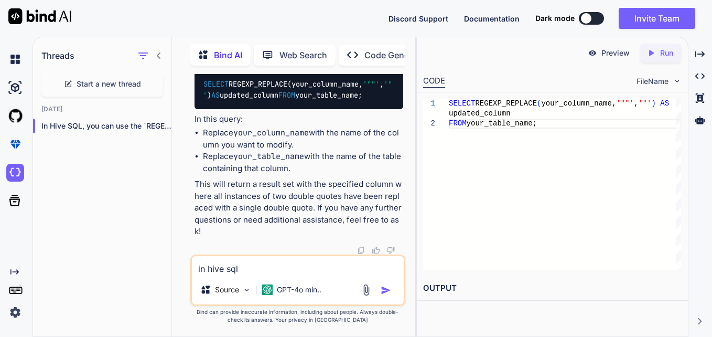
click at [242, 189] on div "In Hive SQL, you can use the REGEXP_REPLACE function to replace two double quot…" at bounding box center [298, 126] width 209 height 222
click at [263, 267] on textarea "in hive sql" at bounding box center [298, 265] width 212 height 19
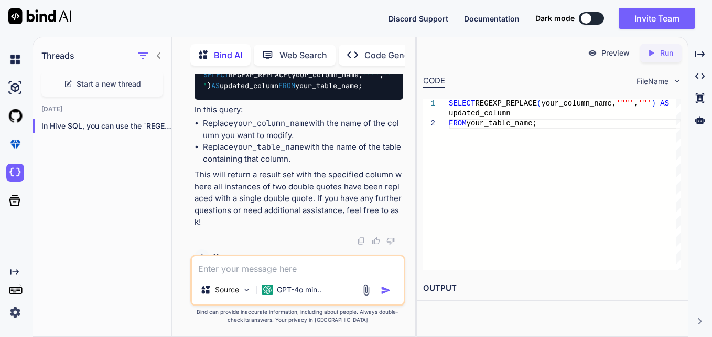
scroll to position [757, 0]
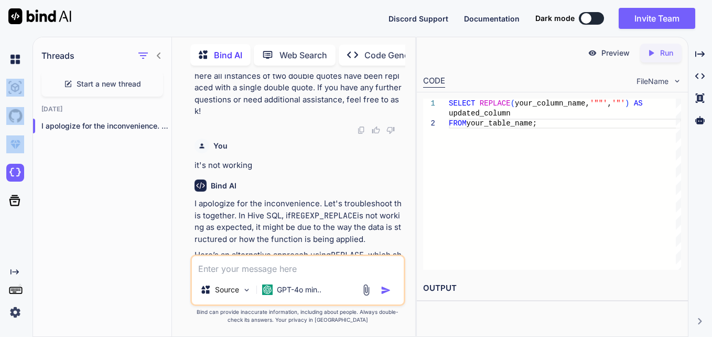
click at [0, 153] on html "Discord Support Documentation Dark mode Invite Team Created with Pixso. Created…" at bounding box center [356, 168] width 712 height 337
drag, startPoint x: -2, startPoint y: 153, endPoint x: 130, endPoint y: 260, distance: 170.0
click at [130, 260] on div "Threads Start a new thread Today I apologize for the inconvenience. Let's..." at bounding box center [102, 186] width 139 height 300
drag, startPoint x: 200, startPoint y: 238, endPoint x: 358, endPoint y: 160, distance: 176.5
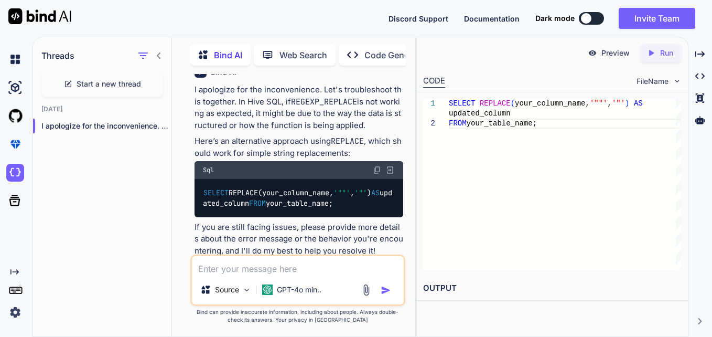
scroll to position [866, 0]
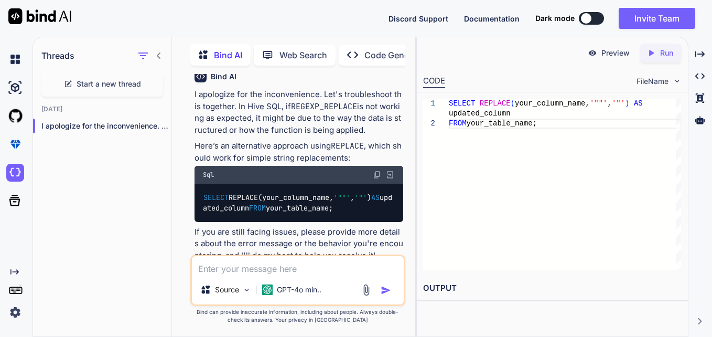
click at [300, 269] on textarea at bounding box center [298, 265] width 212 height 19
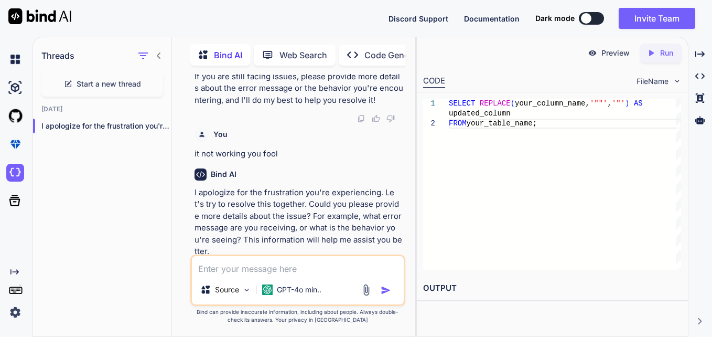
scroll to position [1052, 0]
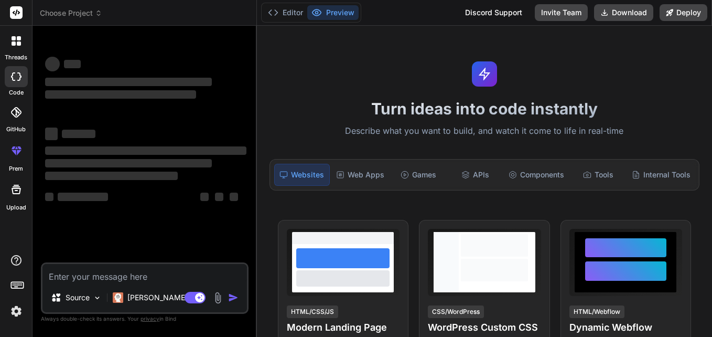
type textarea "x"
